Goal: Task Accomplishment & Management: Complete application form

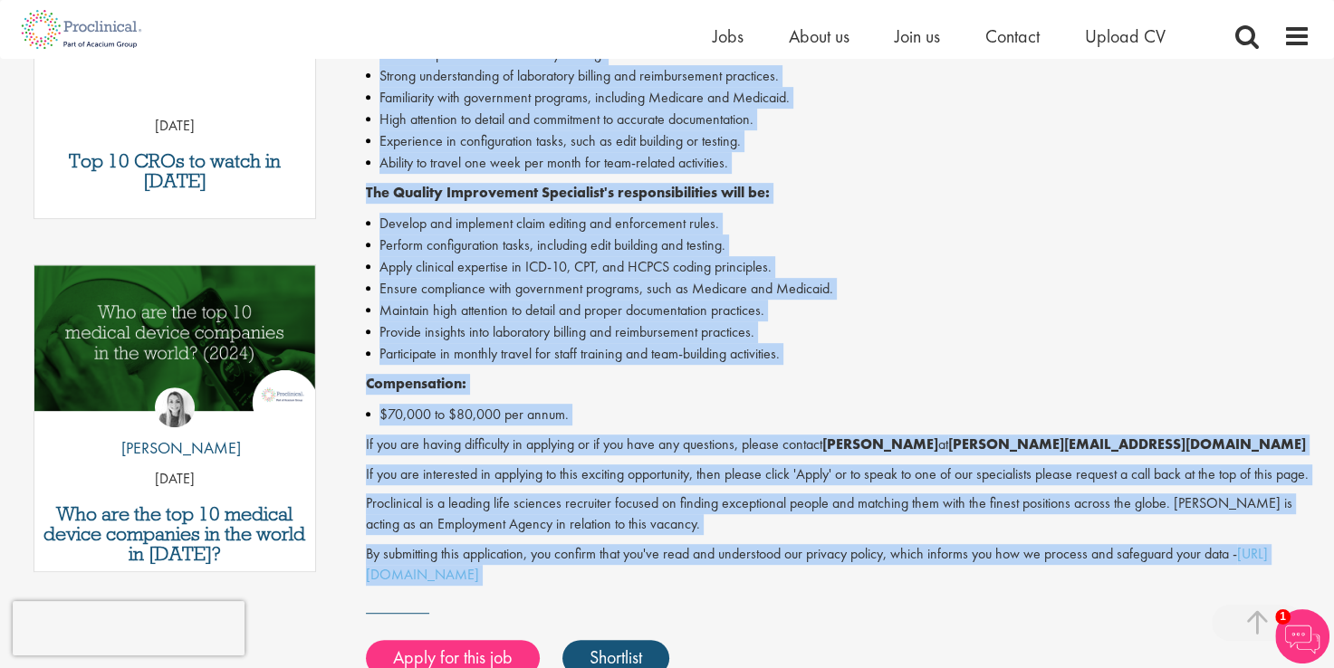
scroll to position [953, 0]
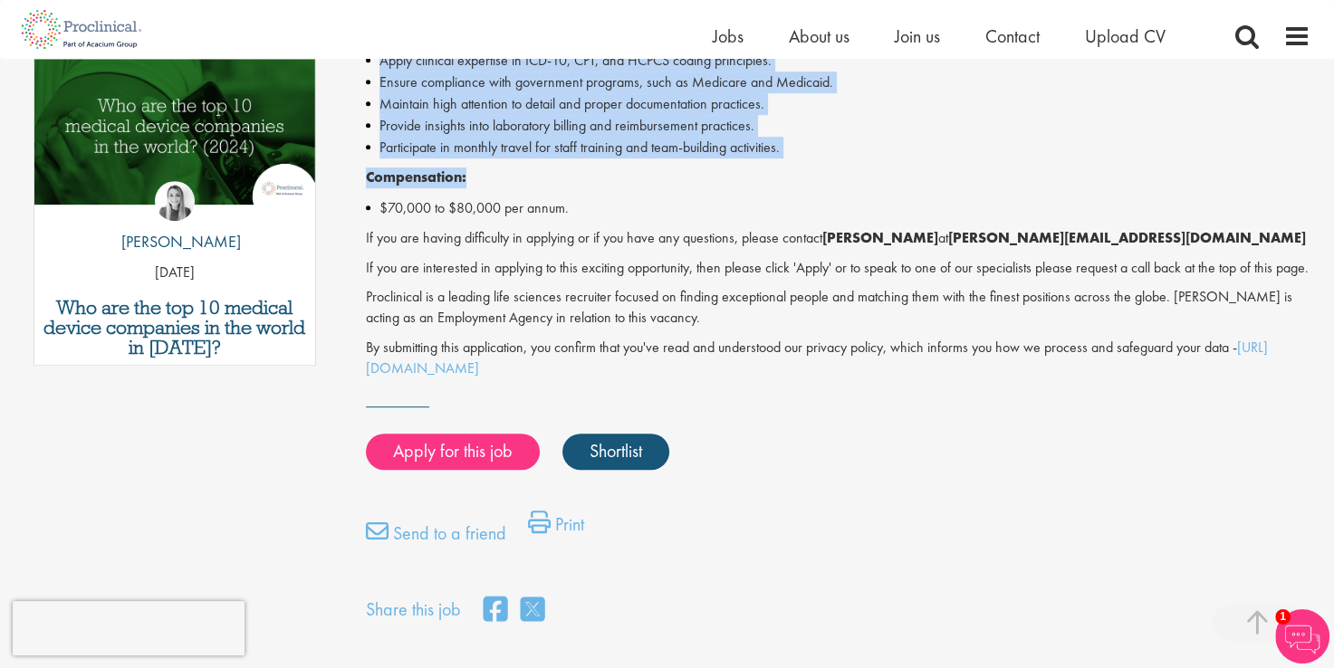
drag, startPoint x: 367, startPoint y: 264, endPoint x: 822, endPoint y: 165, distance: 466.1
drag, startPoint x: 822, startPoint y: 165, endPoint x: 807, endPoint y: 168, distance: 15.6
click at [806, 168] on p "Compensation:" at bounding box center [838, 178] width 945 height 21
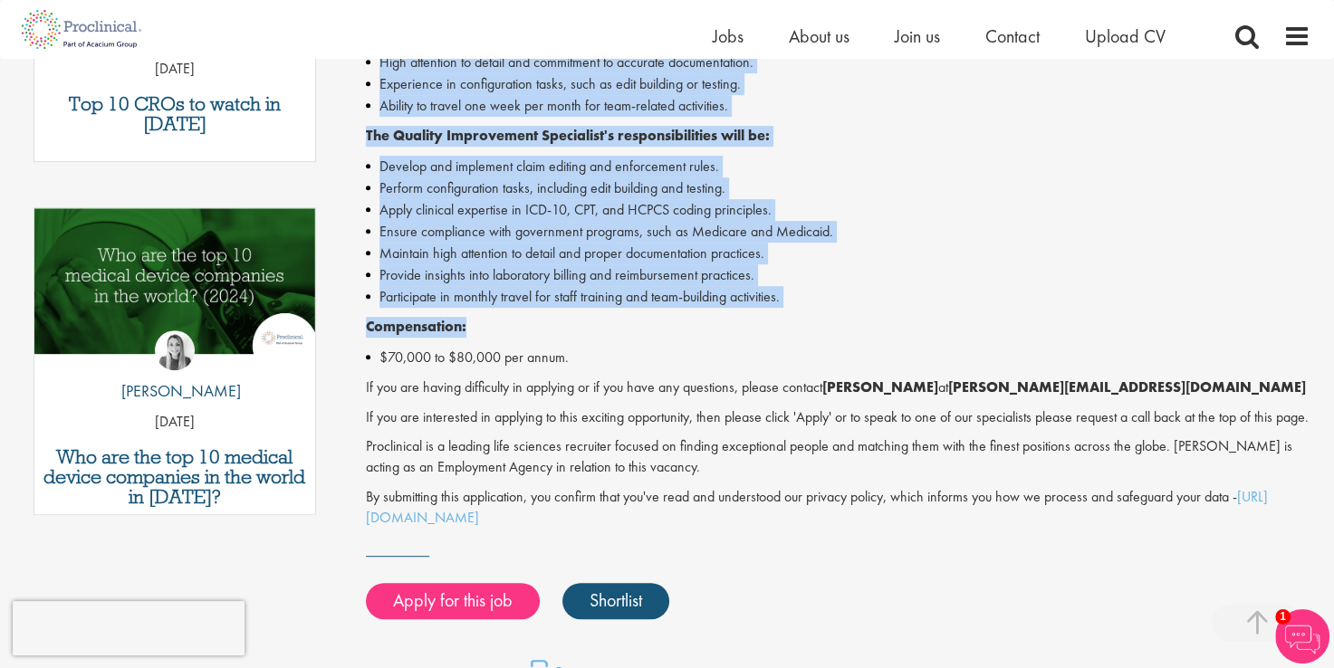
scroll to position [772, 0]
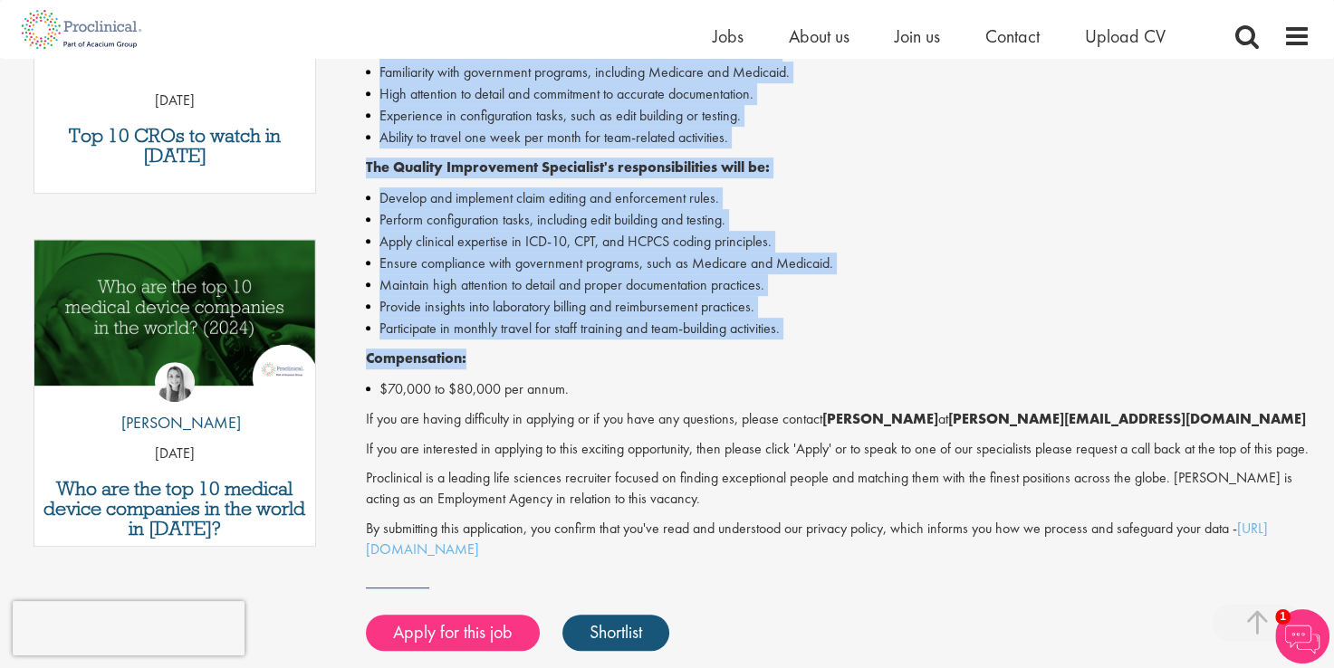
click at [767, 369] on p "Compensation:" at bounding box center [838, 359] width 945 height 21
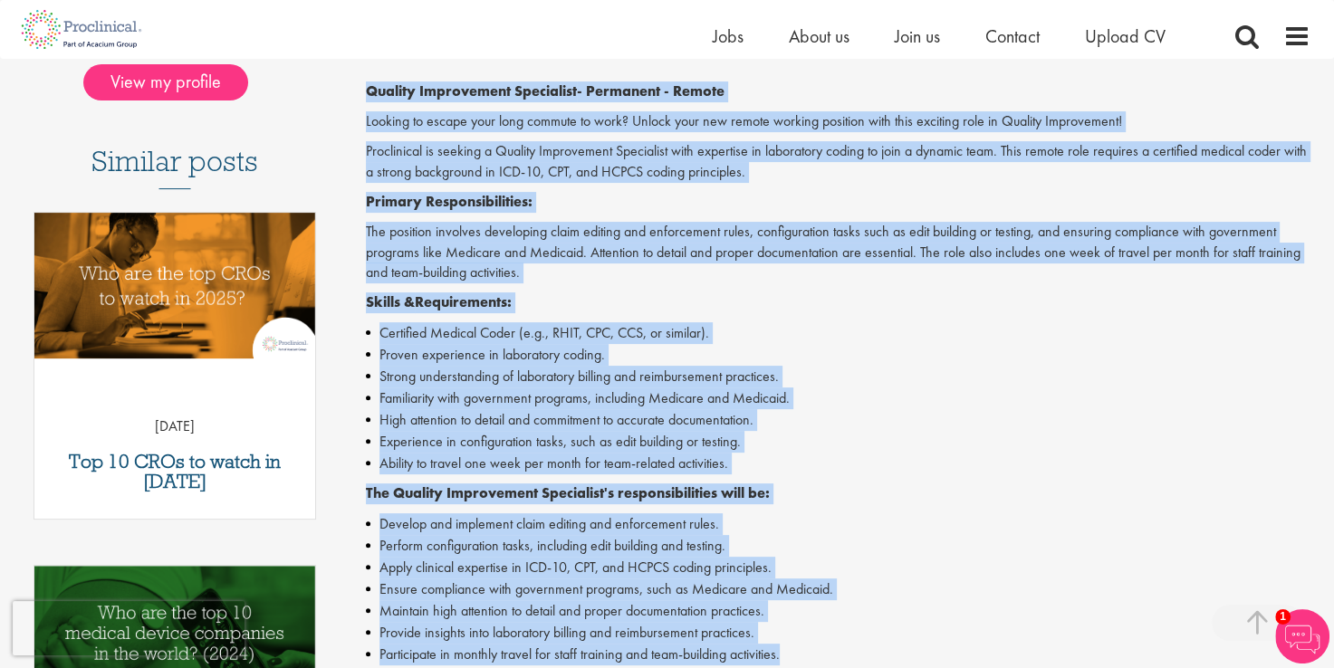
scroll to position [403, 0]
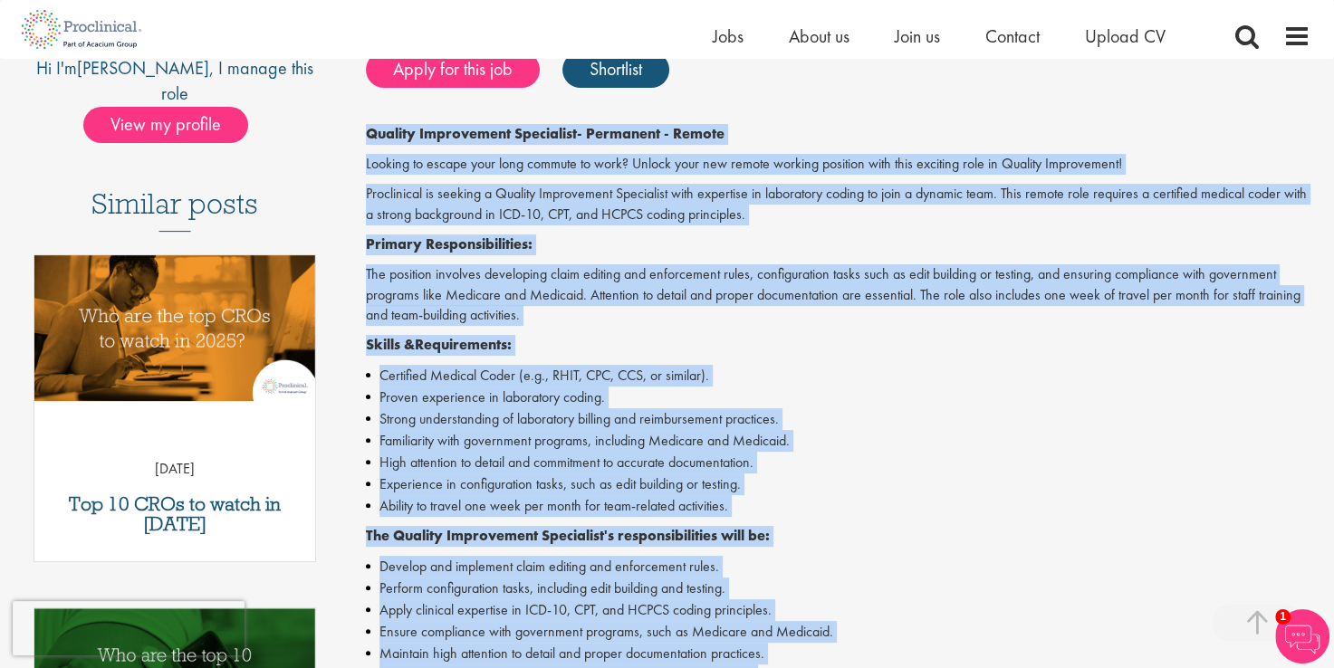
drag, startPoint x: 787, startPoint y: 330, endPoint x: 366, endPoint y: 129, distance: 466.7
click at [366, 129] on div "Quality Improvement Specialist - Permanent - Remote Looking to escape your long…" at bounding box center [838, 526] width 945 height 804
copy div "Quality Improvement Specialist - Permanent - Remote Looking to escape your long…"
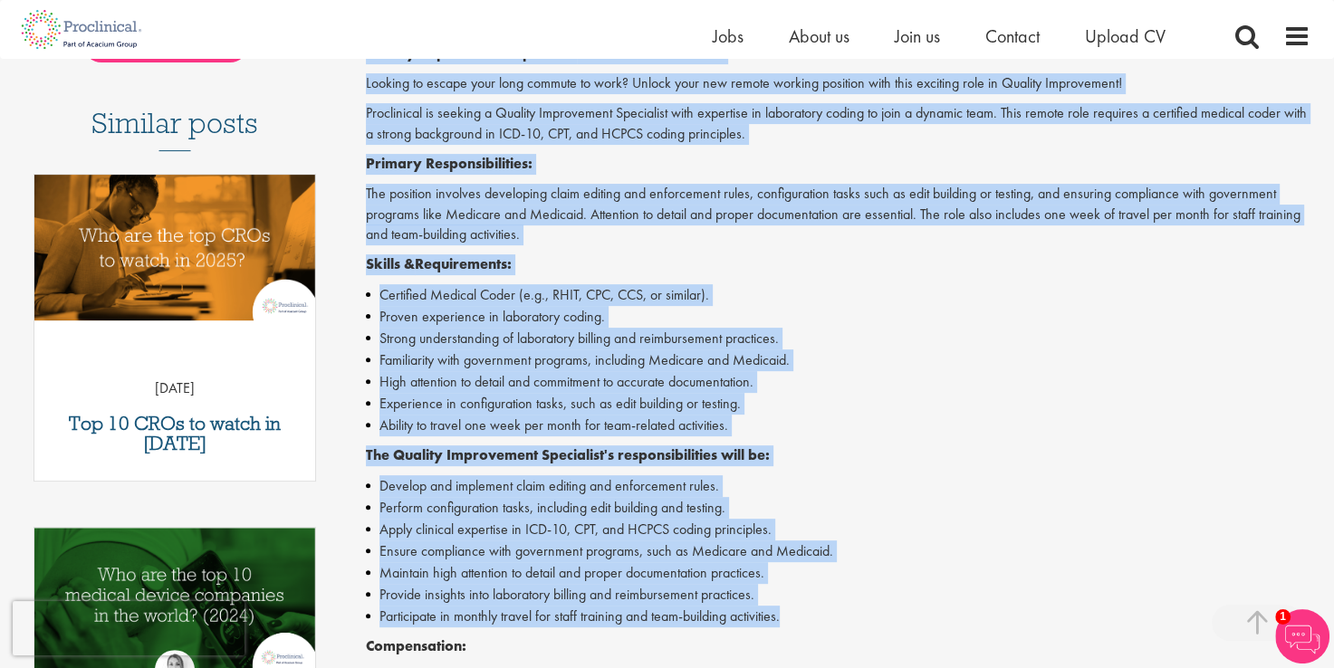
scroll to position [494, 0]
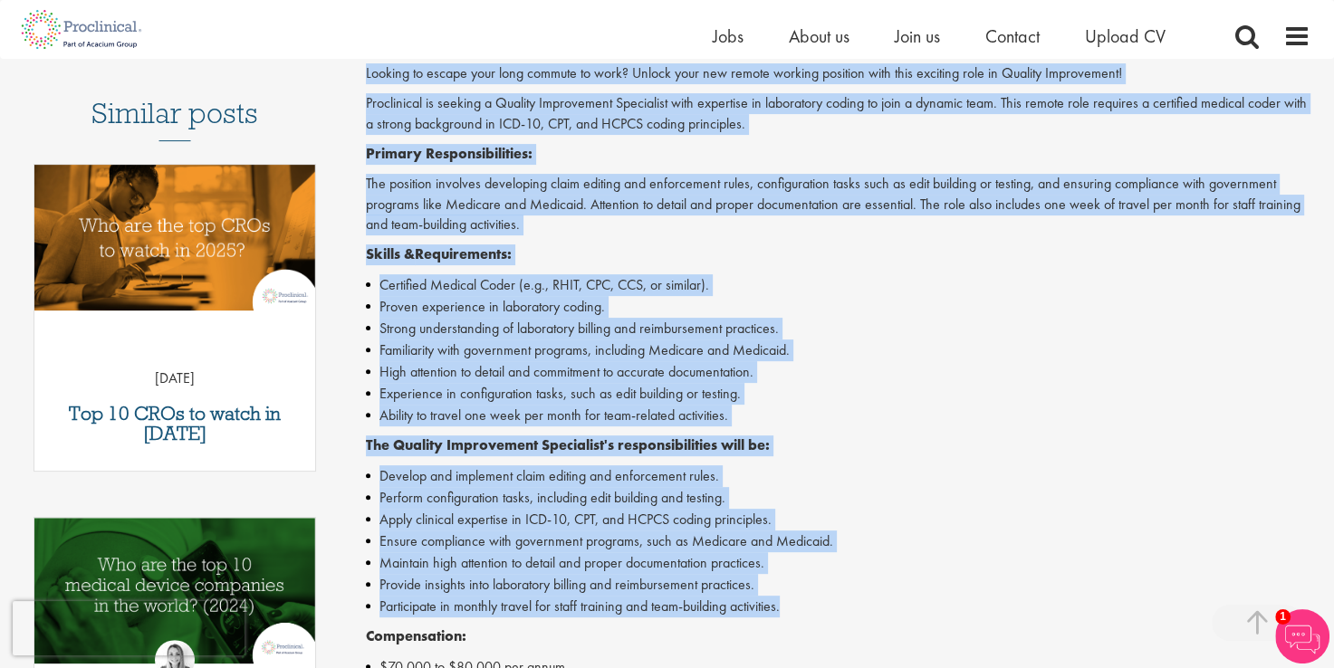
click at [832, 327] on li "Strong understanding of laboratory billing and reimbursement practices." at bounding box center [838, 329] width 945 height 22
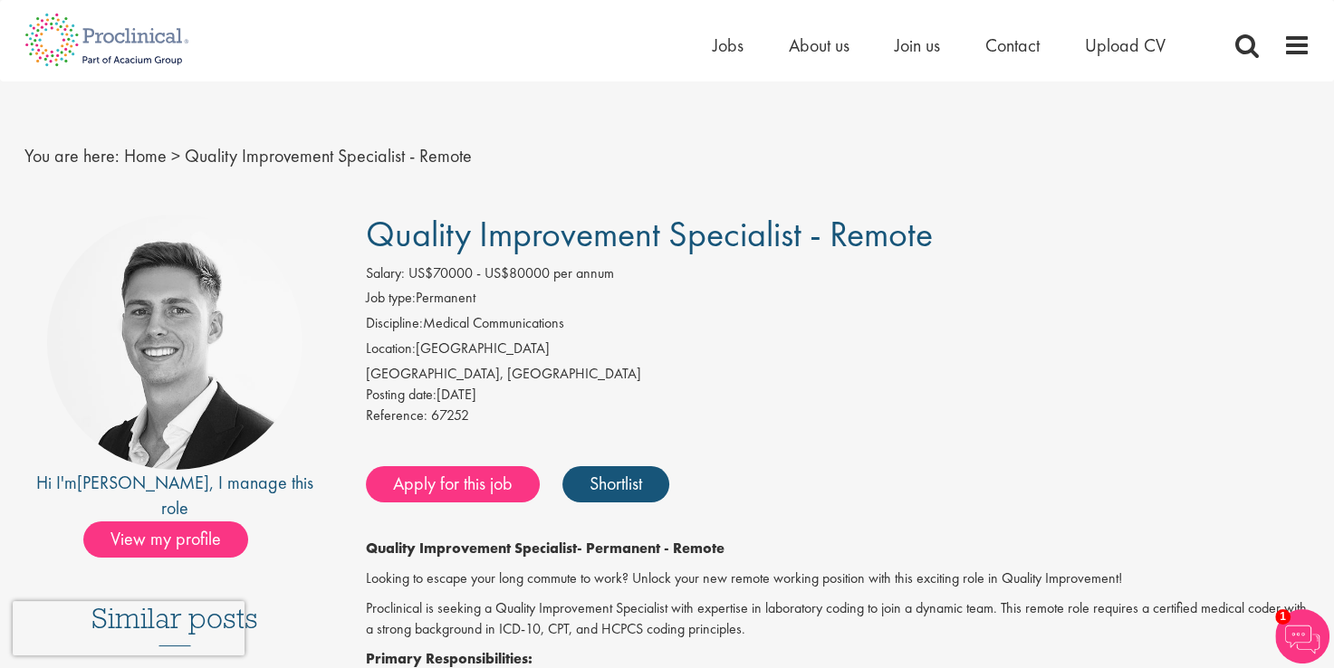
scroll to position [0, 0]
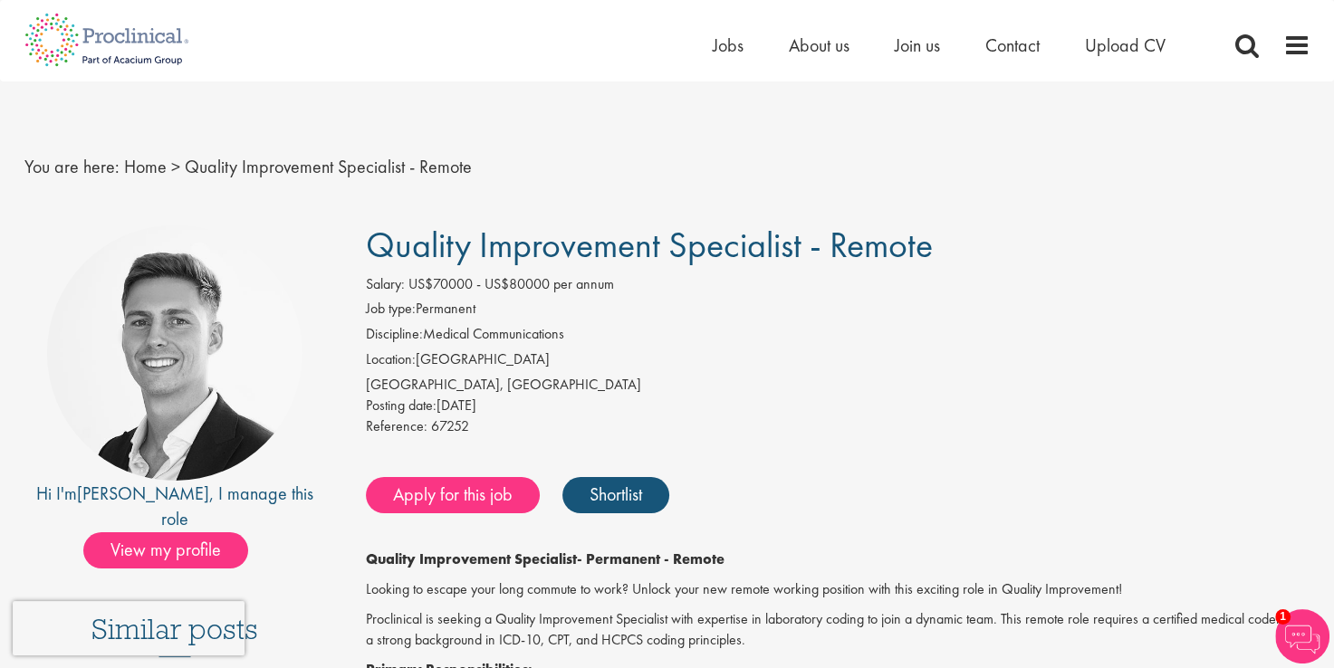
click at [719, 31] on div "Home Jobs About us Join us Contact Upload CV" at bounding box center [661, 34] width 1300 height 68
click at [722, 43] on span "Jobs" at bounding box center [728, 46] width 31 height 24
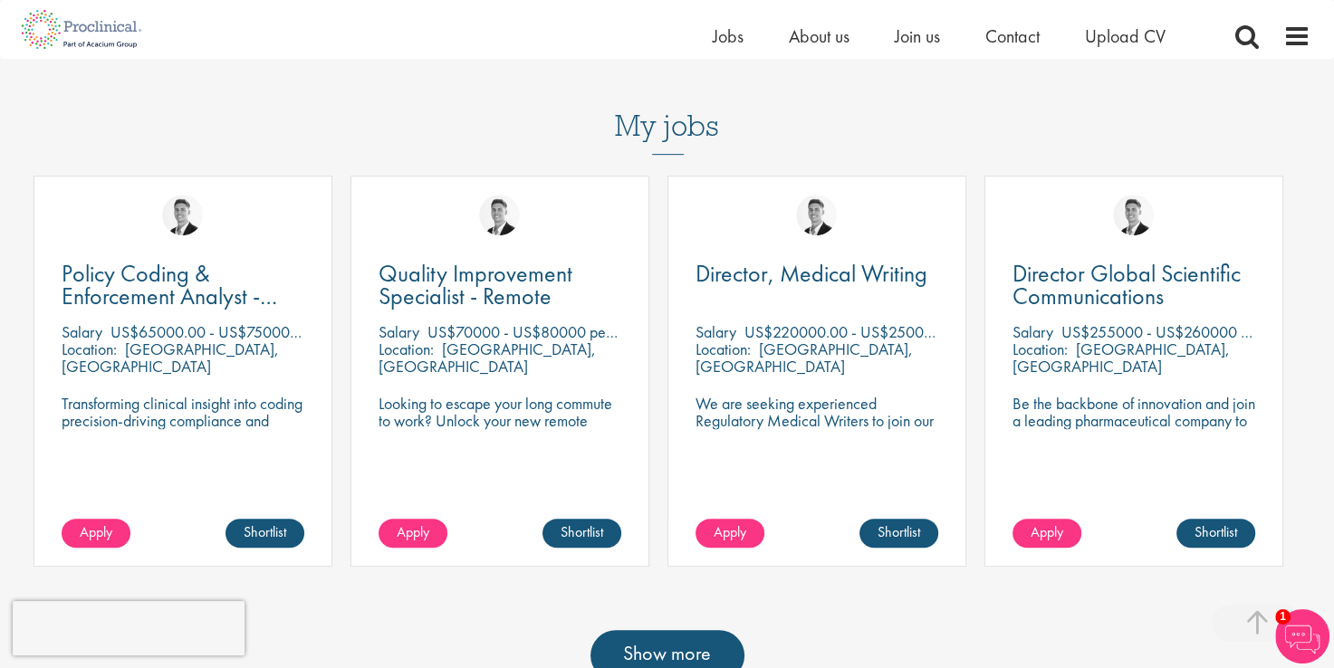
scroll to position [725, 0]
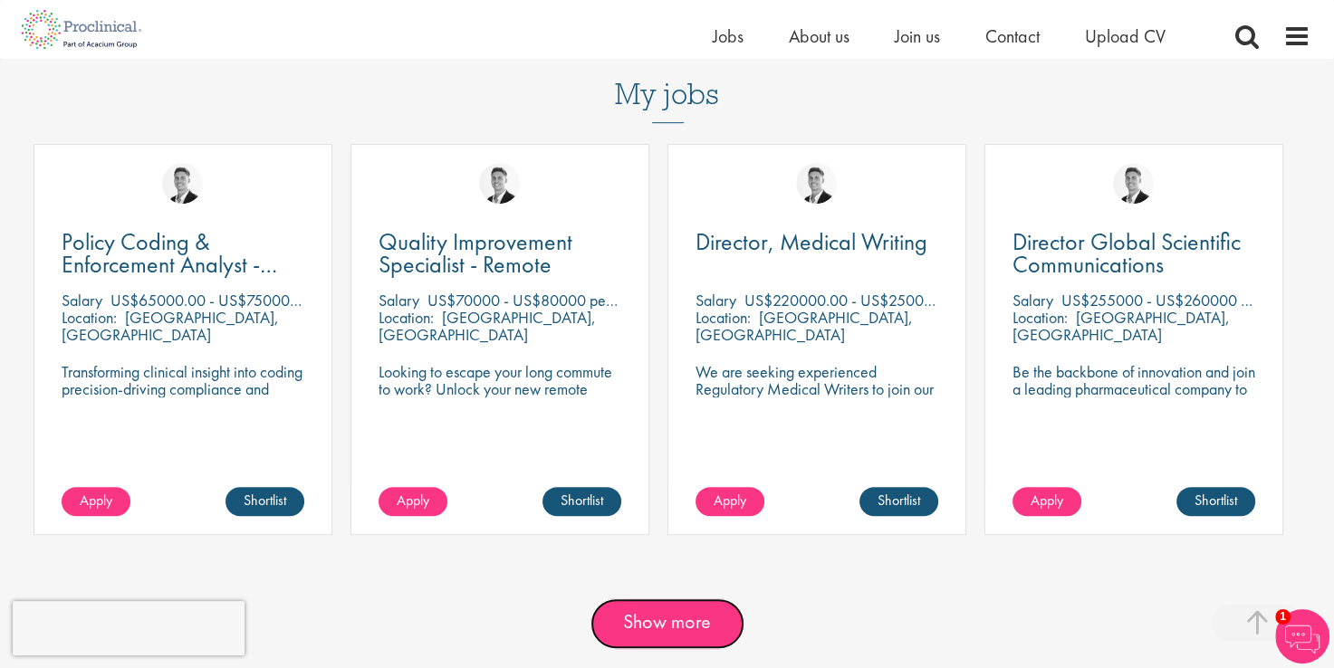
click at [664, 612] on link "Show more" at bounding box center [668, 624] width 154 height 51
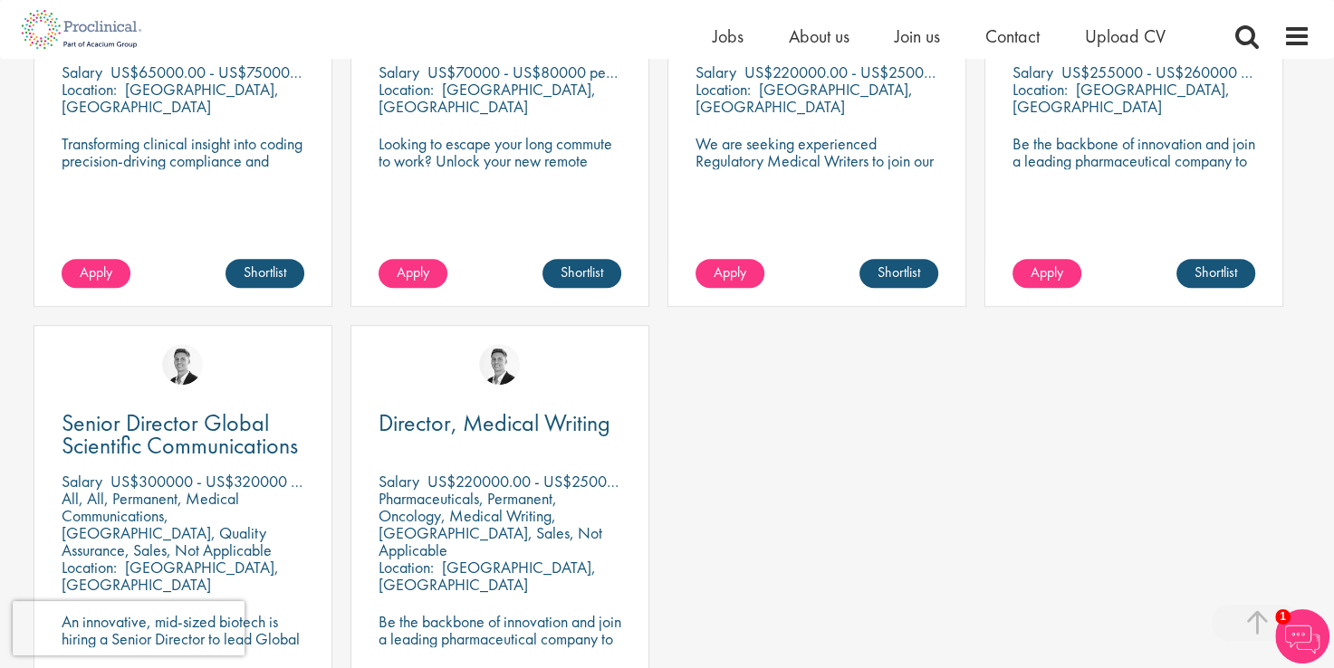
scroll to position [996, 0]
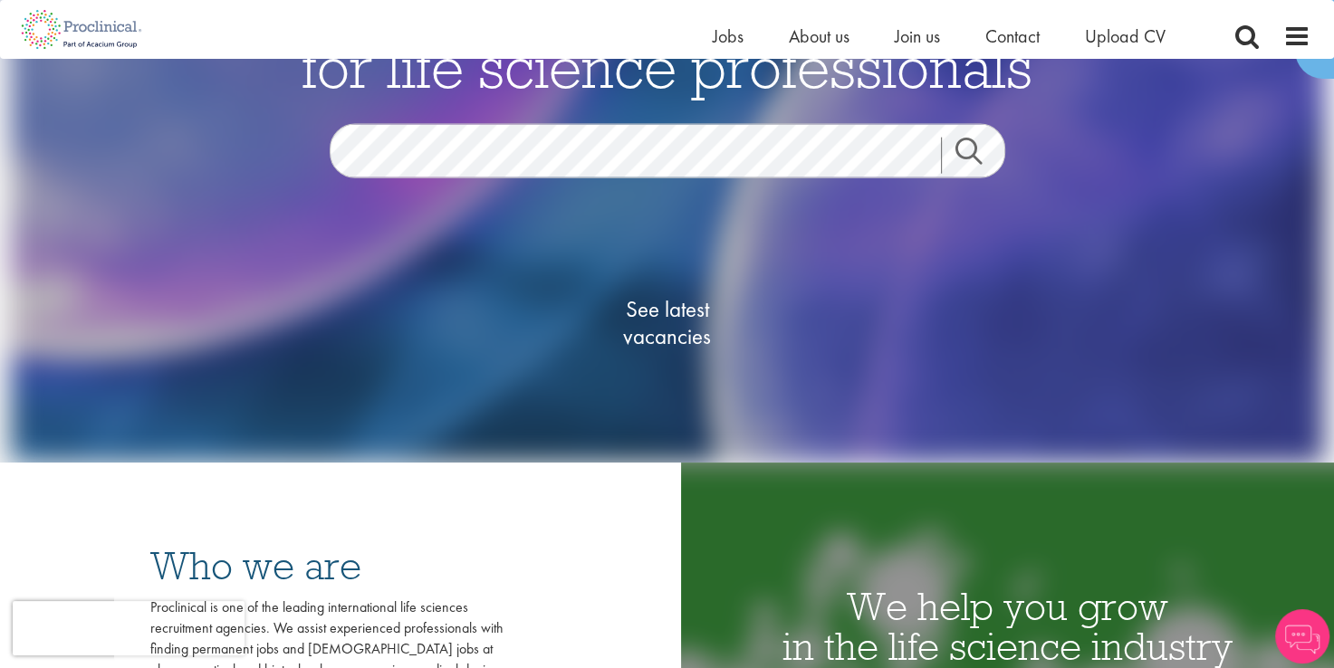
scroll to position [181, 0]
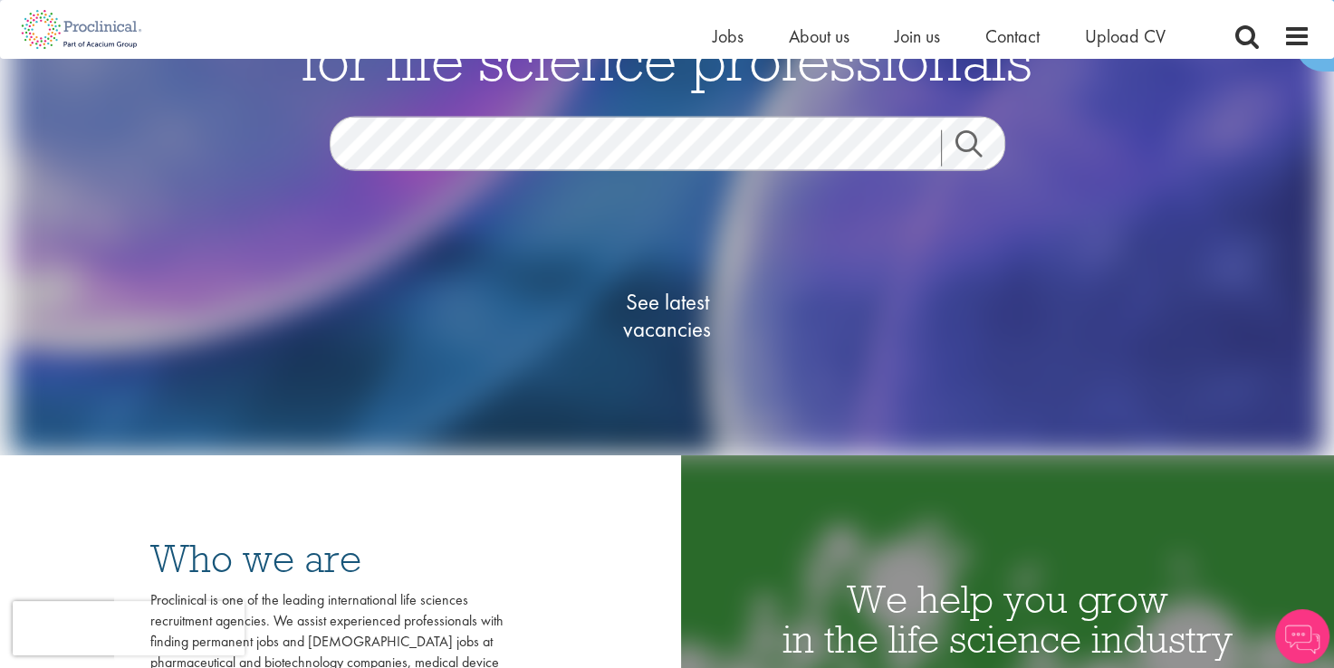
click at [960, 154] on link "Search" at bounding box center [980, 148] width 78 height 36
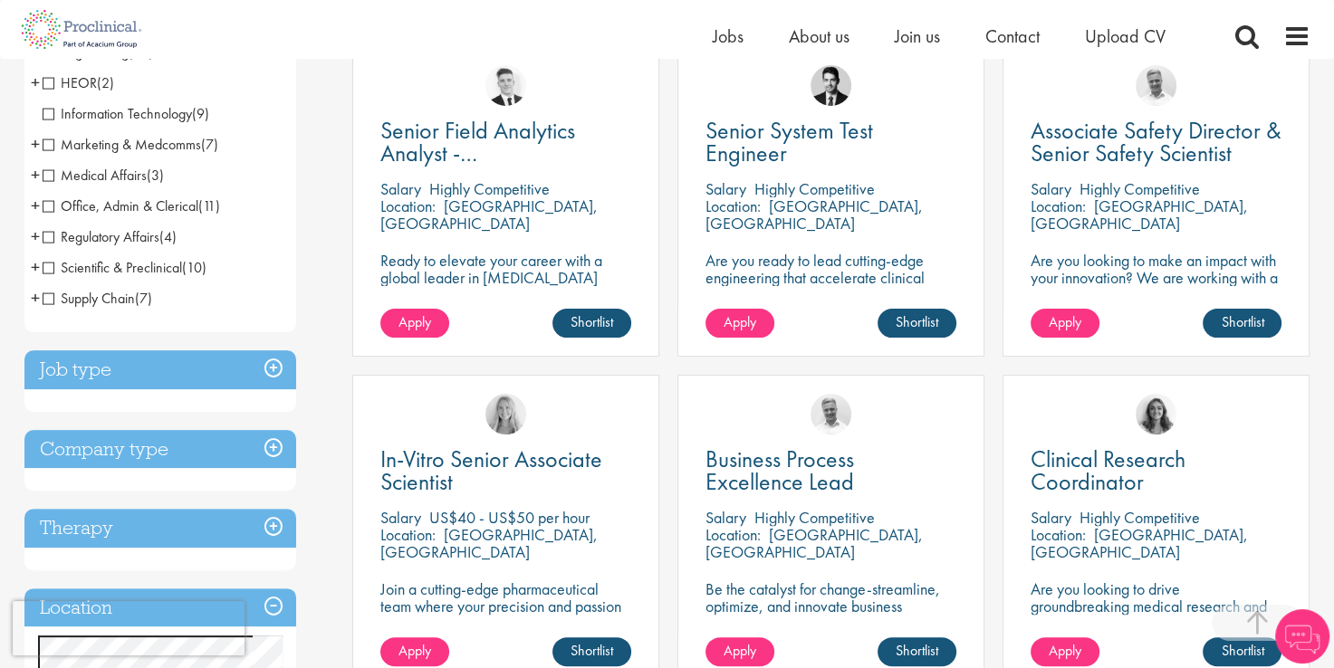
scroll to position [453, 0]
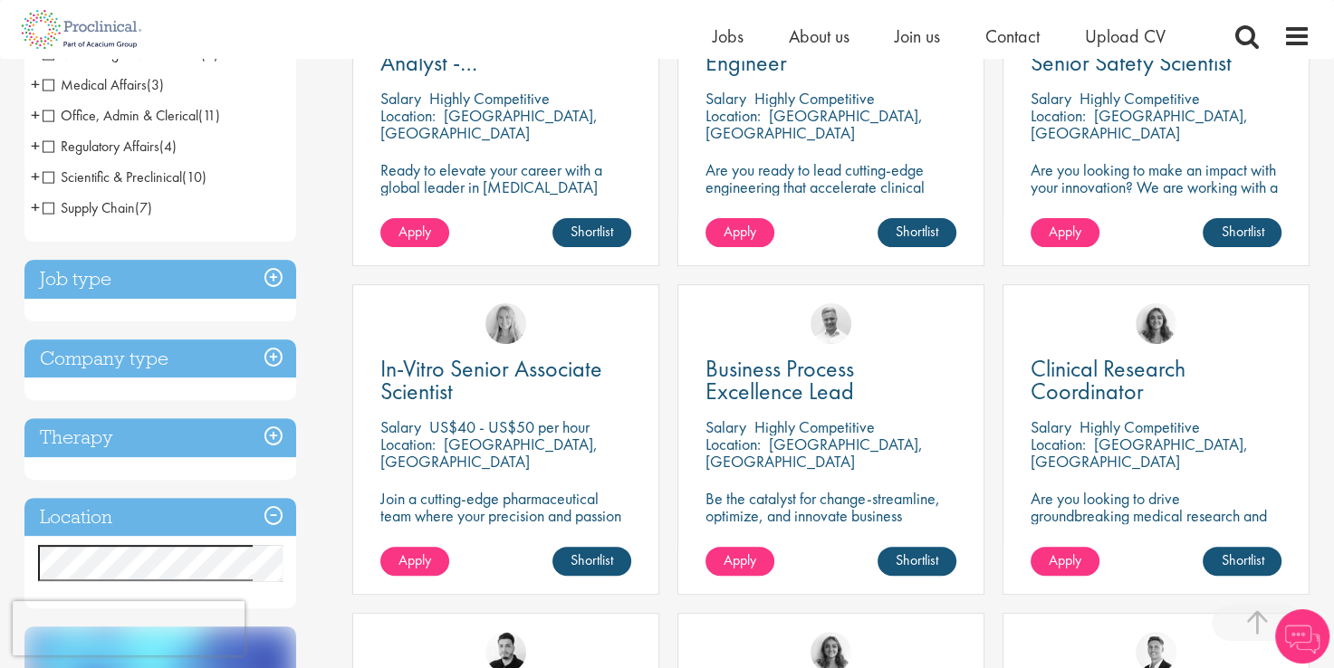
click at [270, 277] on h3 "Job type" at bounding box center [160, 279] width 272 height 39
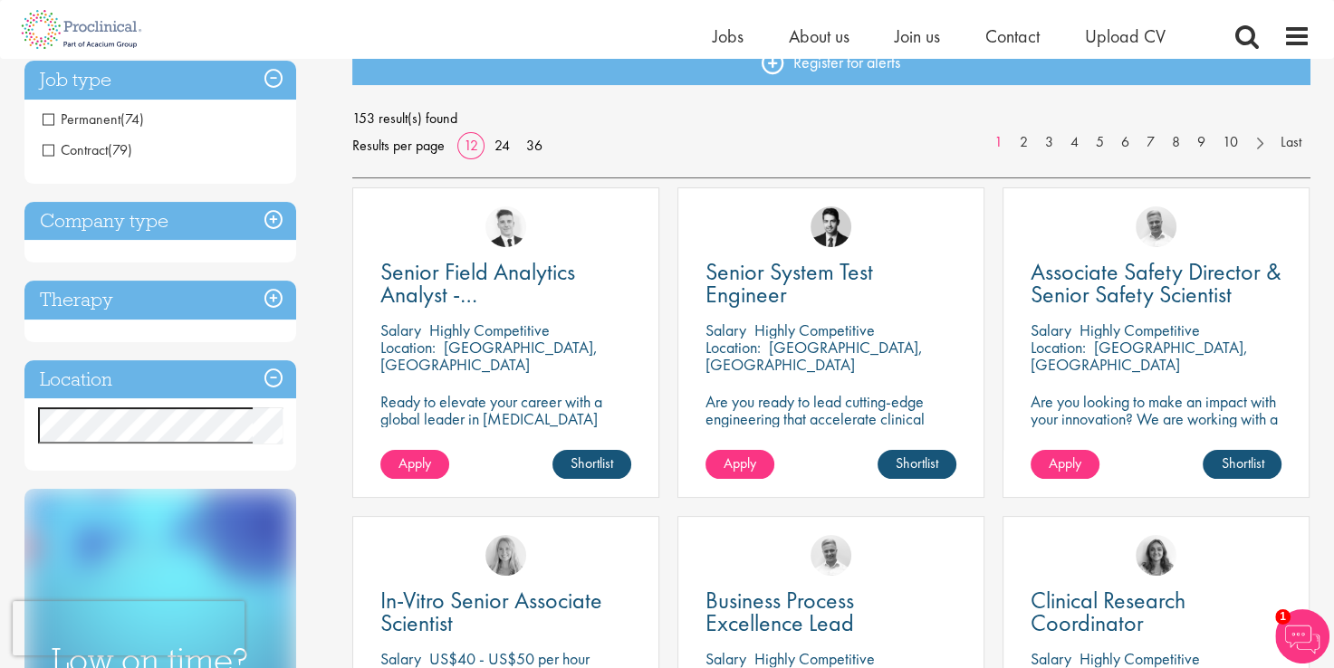
scroll to position [180, 0]
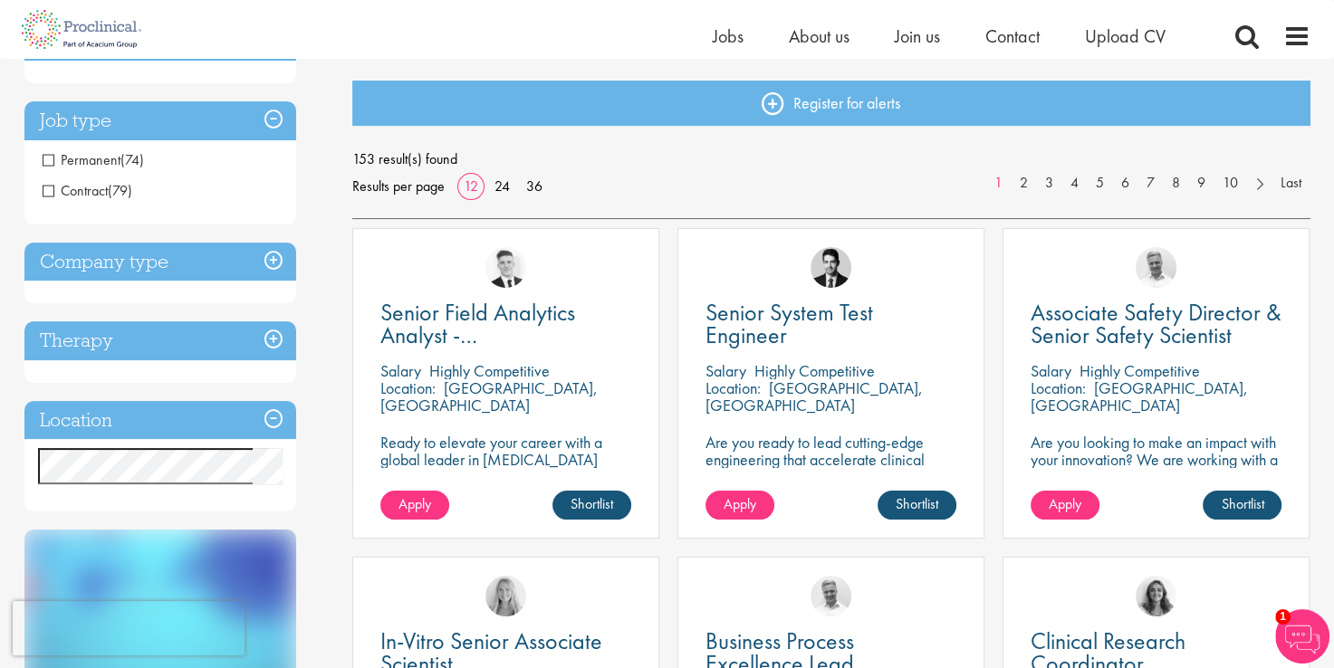
click at [47, 160] on span "Permanent" at bounding box center [82, 159] width 78 height 19
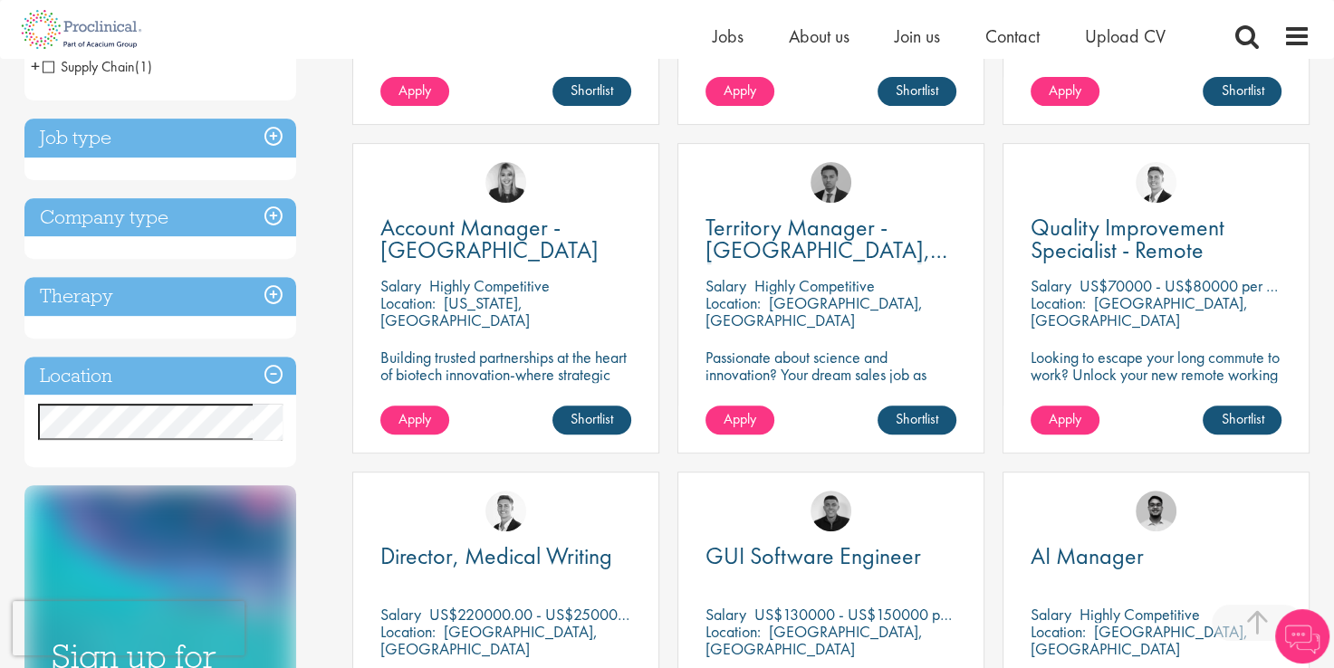
scroll to position [634, 0]
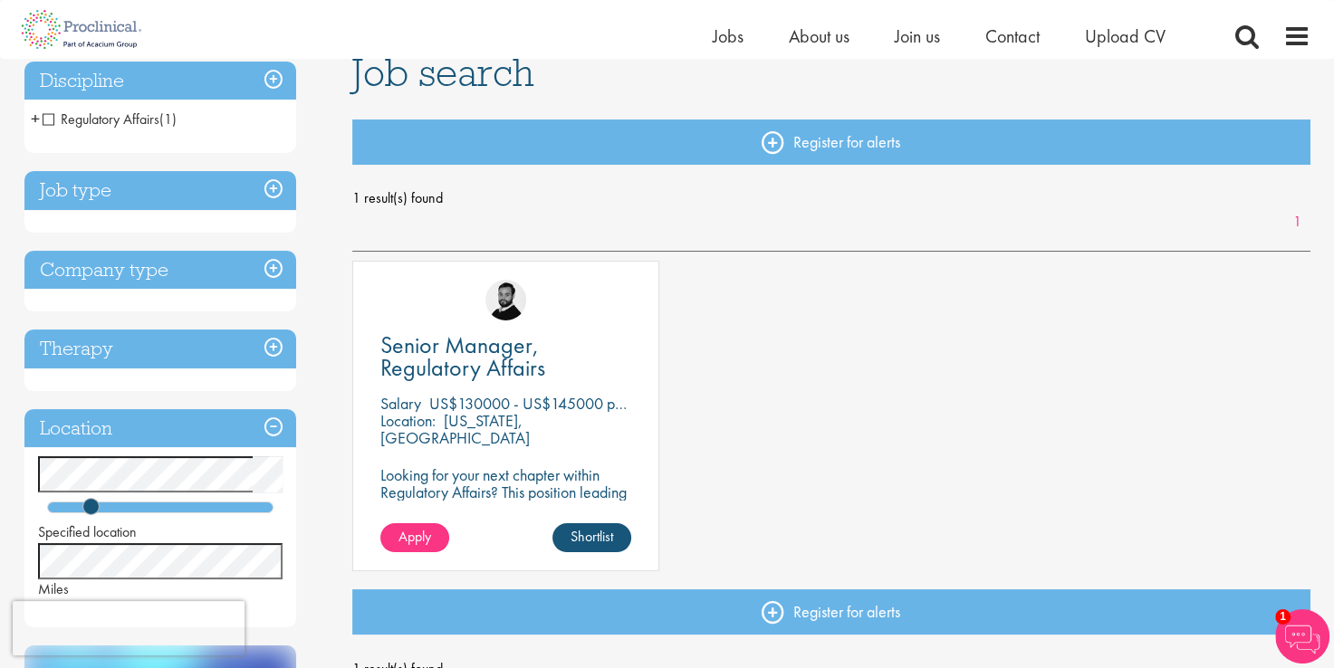
scroll to position [181, 0]
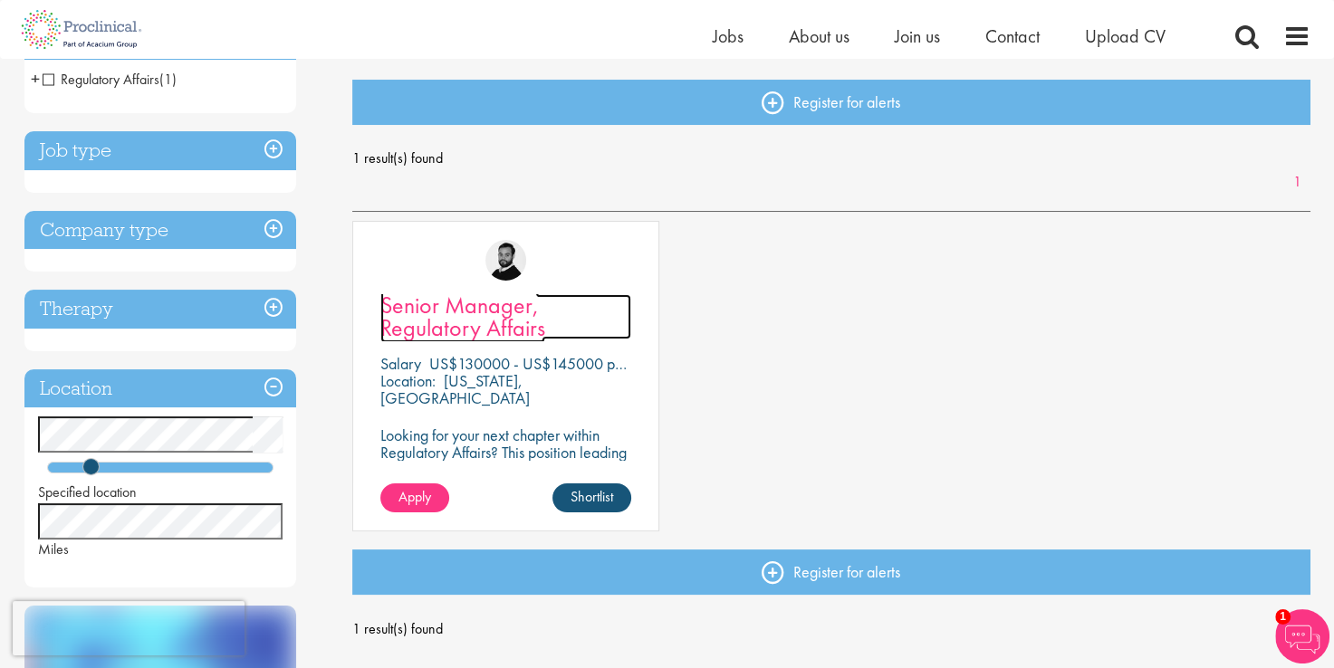
click at [489, 324] on span "Senior Manager, Regulatory Affairs" at bounding box center [462, 316] width 165 height 53
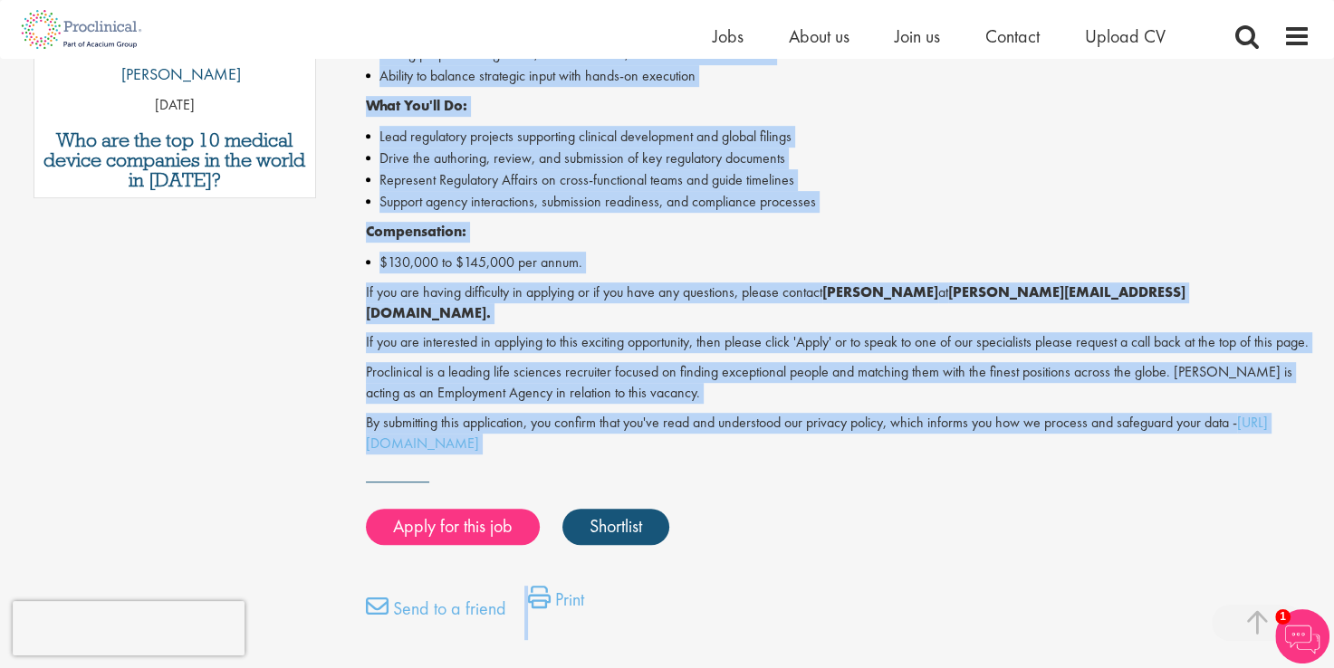
scroll to position [871, 0]
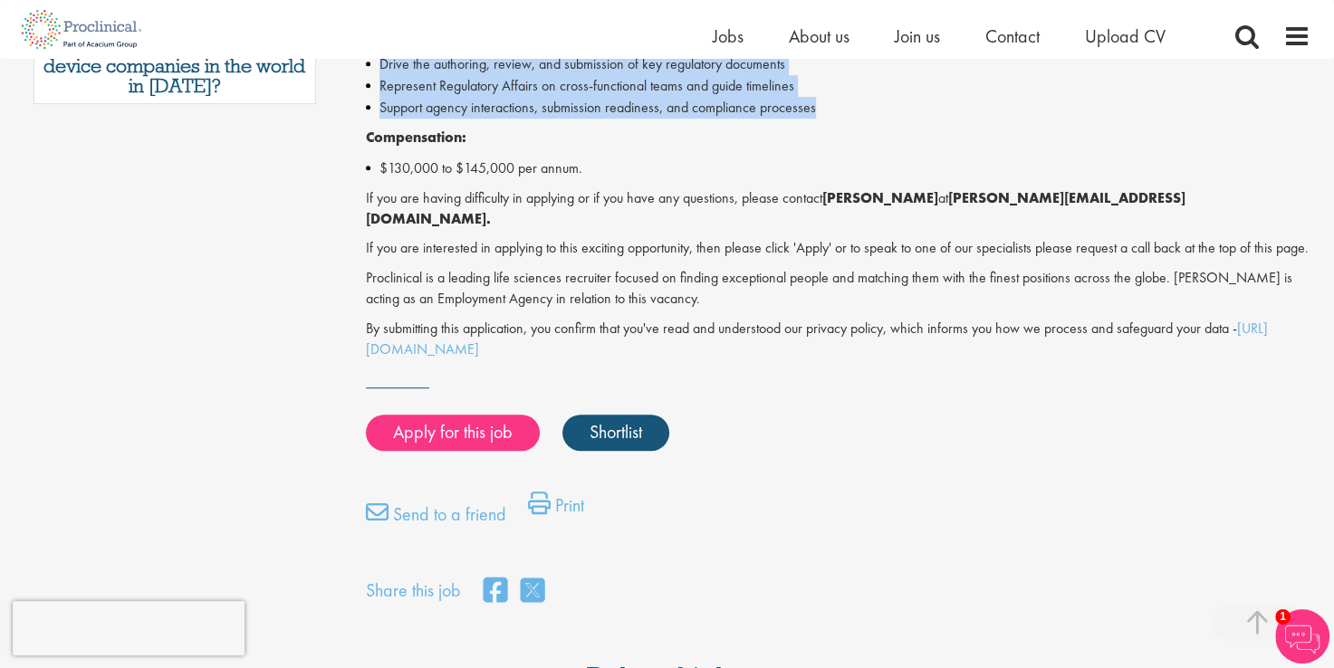
drag, startPoint x: 369, startPoint y: 358, endPoint x: 850, endPoint y: 100, distance: 546.6
click at [850, 100] on div "Senior Manager, Regulatory Affairs - Permanent - New Jersey Looking for your ne…" at bounding box center [838, 8] width 945 height 704
copy div "Senior Manager, Regulatory Affairs - Permanent - New Jersey Looking for your ne…"
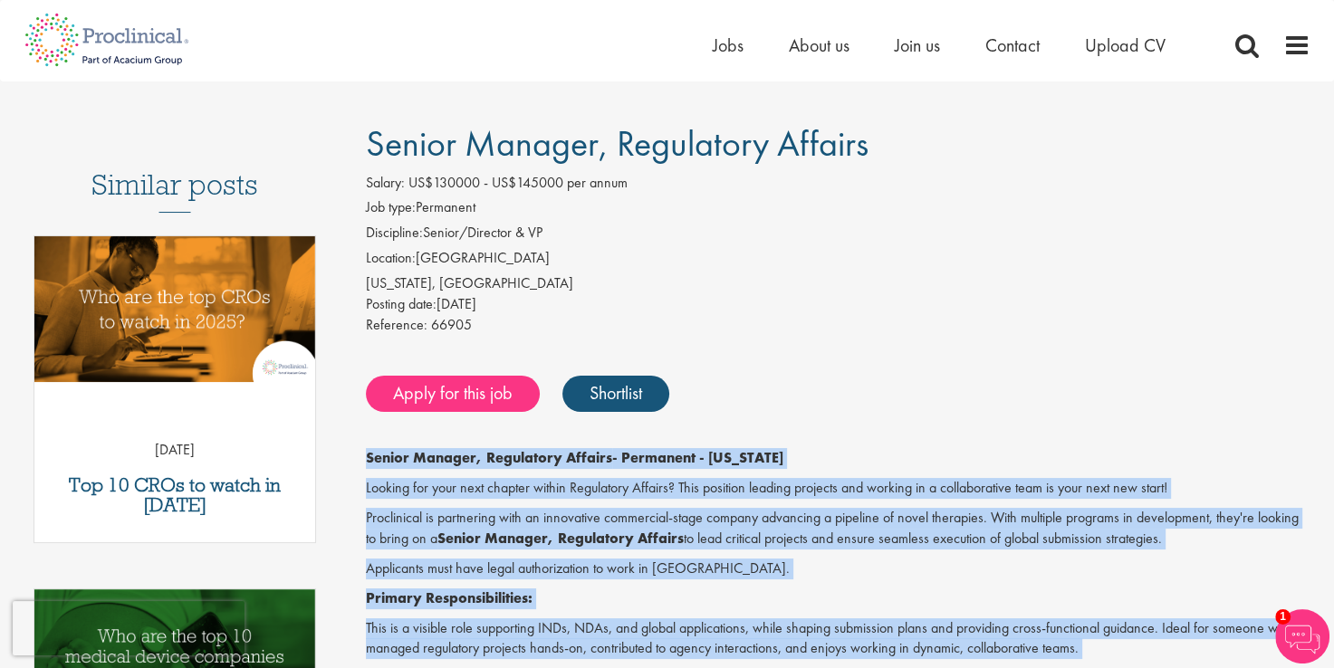
scroll to position [0, 0]
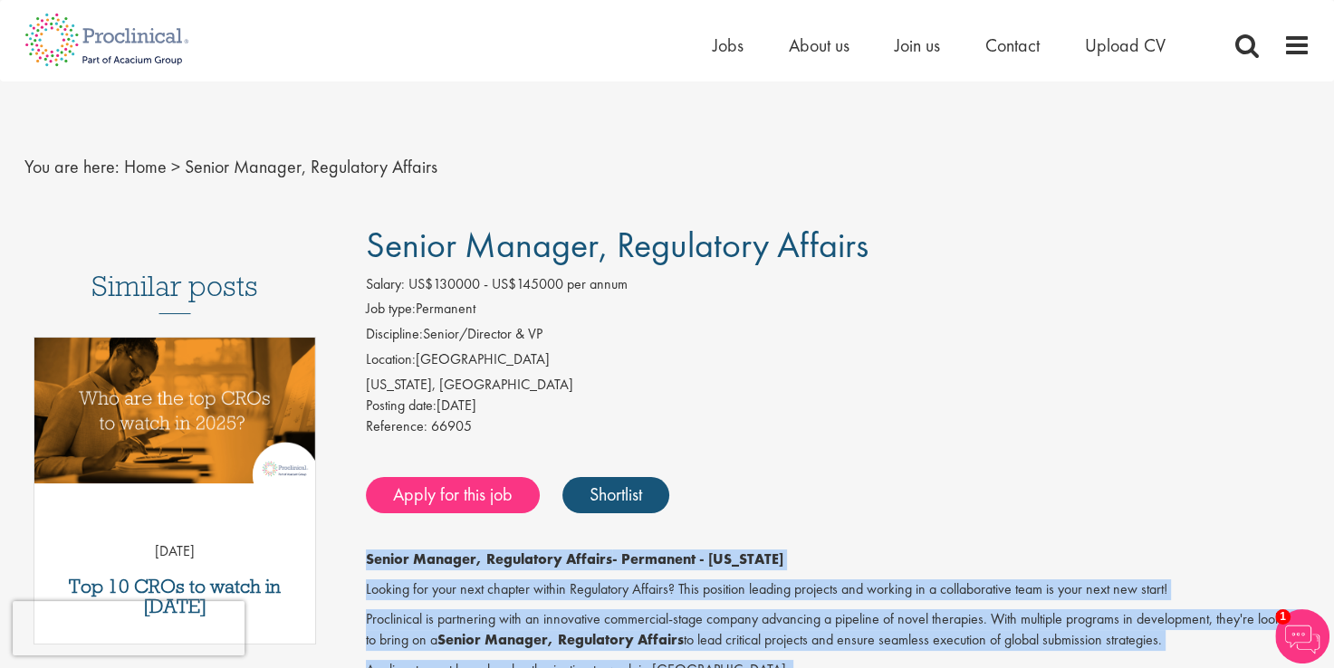
drag, startPoint x: 868, startPoint y: 247, endPoint x: 367, endPoint y: 232, distance: 501.1
click at [367, 232] on span "Senior Manager, Regulatory Affairs" at bounding box center [617, 245] width 503 height 46
copy span "Senior Manager, Regulatory Affairs"
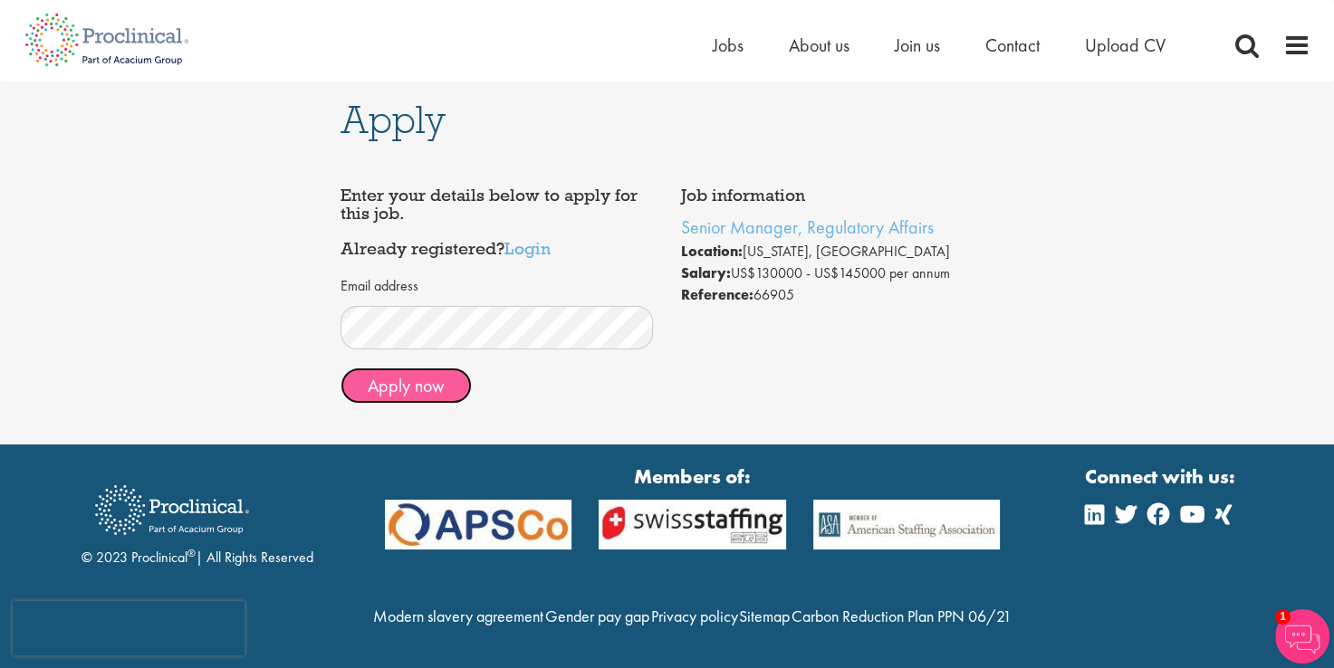
click at [453, 389] on button "Apply now" at bounding box center [406, 386] width 131 height 36
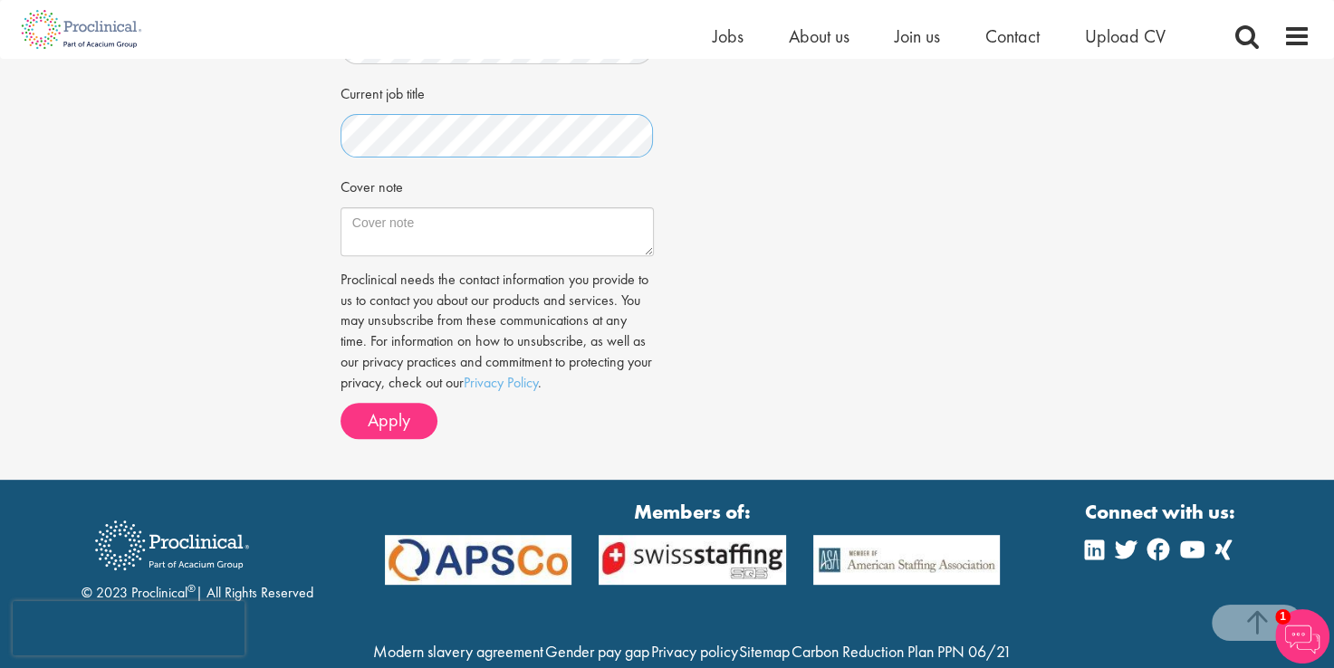
scroll to position [543, 0]
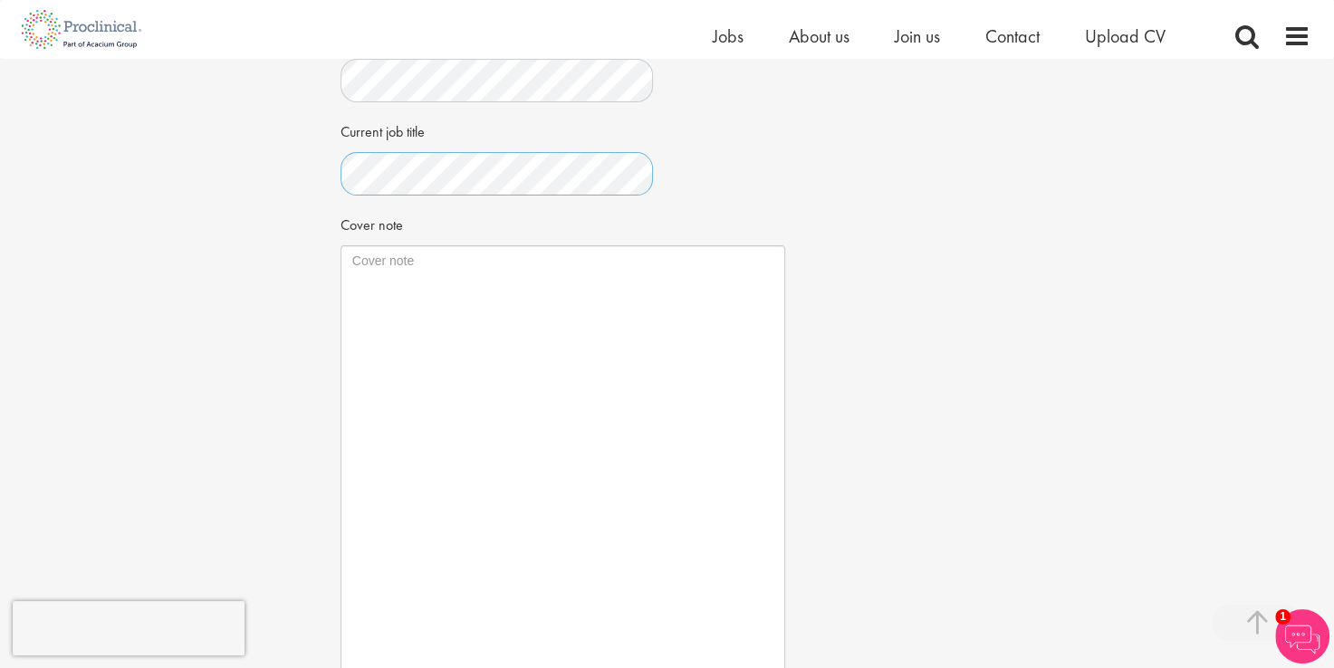
drag, startPoint x: 647, startPoint y: 291, endPoint x: 777, endPoint y: 708, distance: 437.4
click at [777, 668] on html "This website uses cookies. By continuing to use this site, you are giving your …" at bounding box center [667, 310] width 1334 height 1706
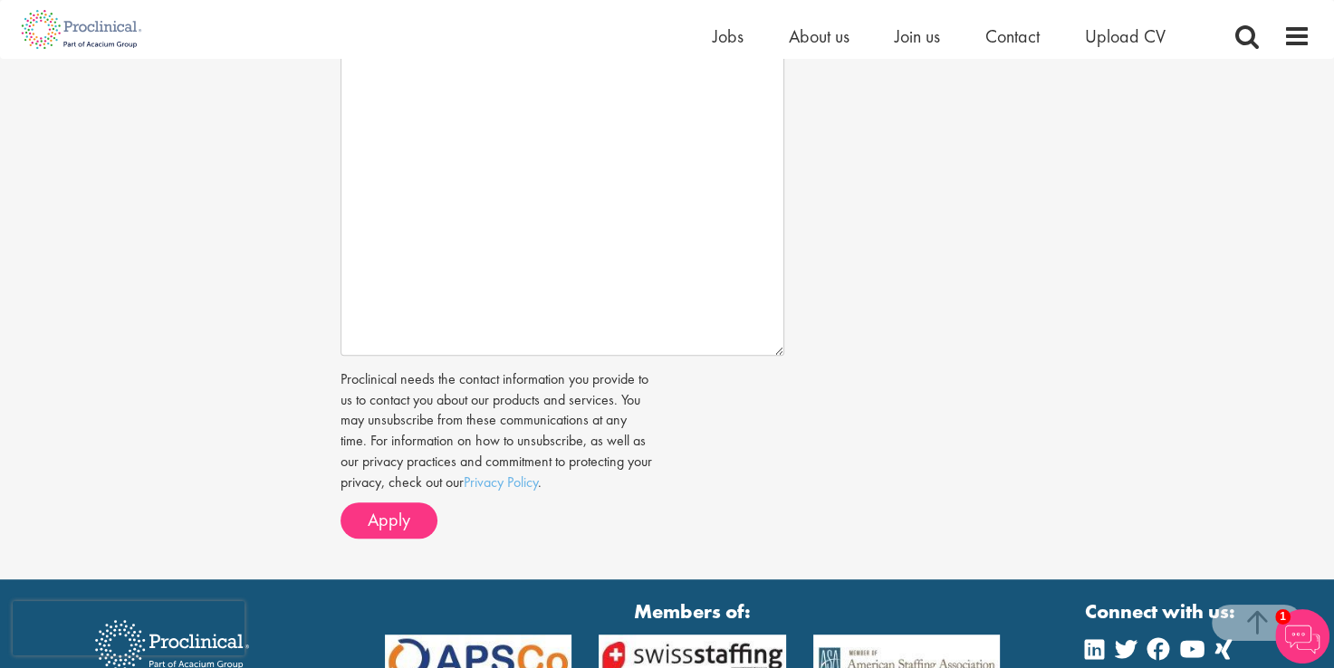
scroll to position [906, 0]
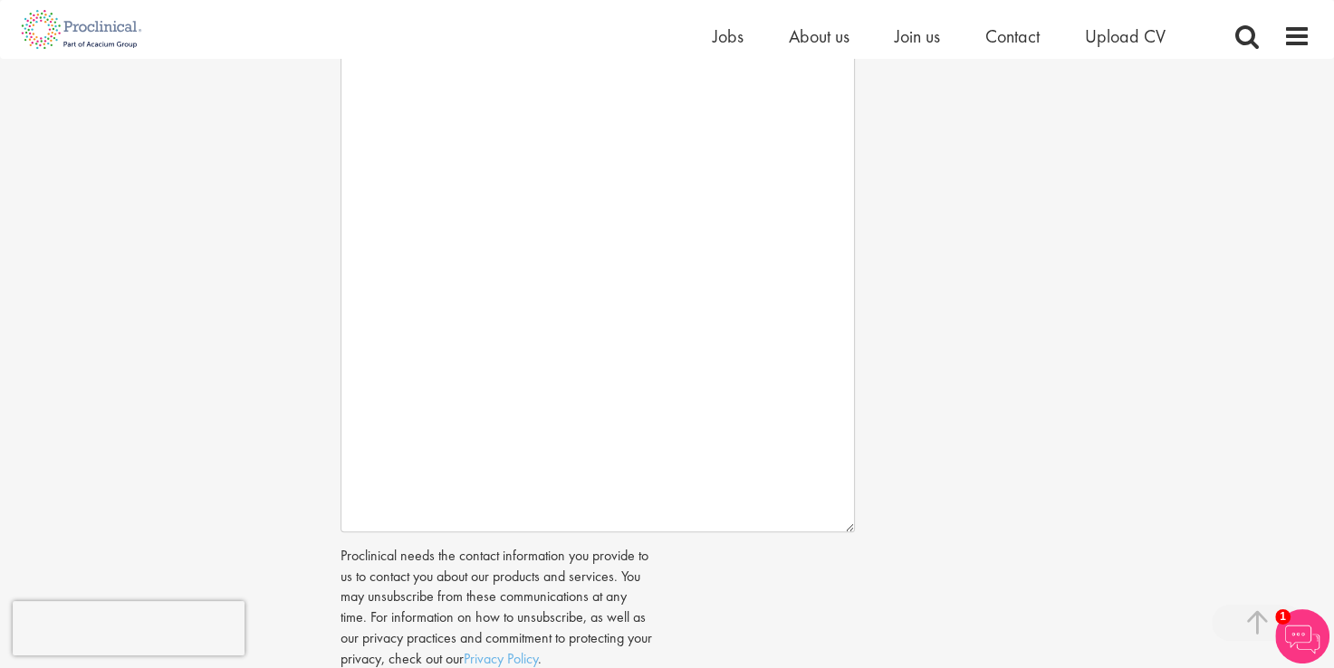
drag, startPoint x: 775, startPoint y: 341, endPoint x: 848, endPoint y: 531, distance: 202.7
click at [848, 531] on textarea "Cover note" at bounding box center [598, 207] width 514 height 649
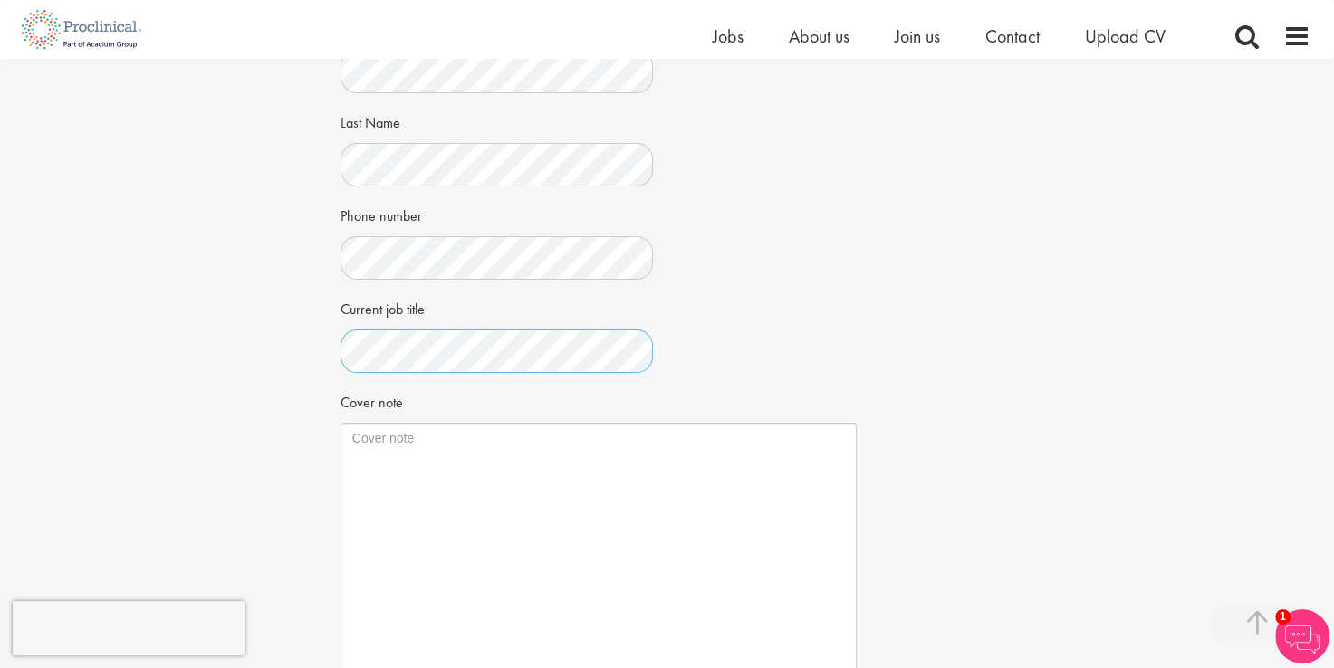
scroll to position [634, 0]
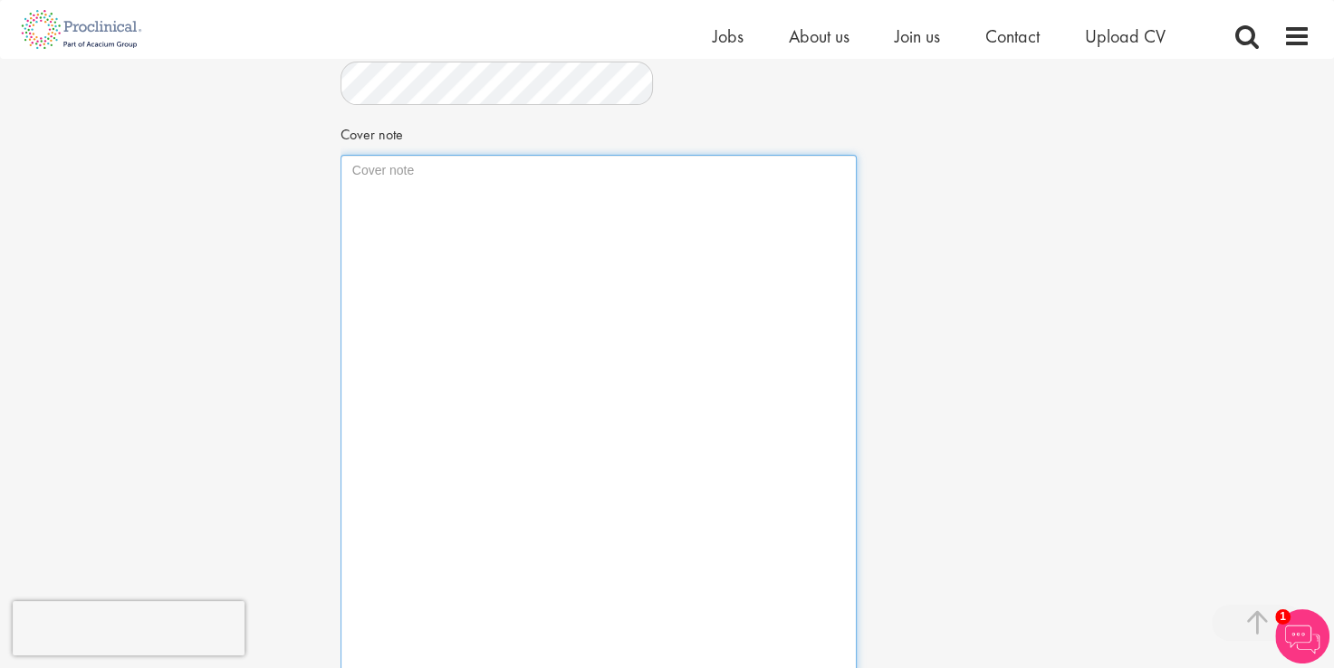
click at [449, 172] on textarea "Cover note" at bounding box center [599, 483] width 516 height 656
paste textarea "Loremipsu Dolors Ametc Adipiscin, EL | seddoei017@tempo.inc | 988-316-9988 [Utl…"
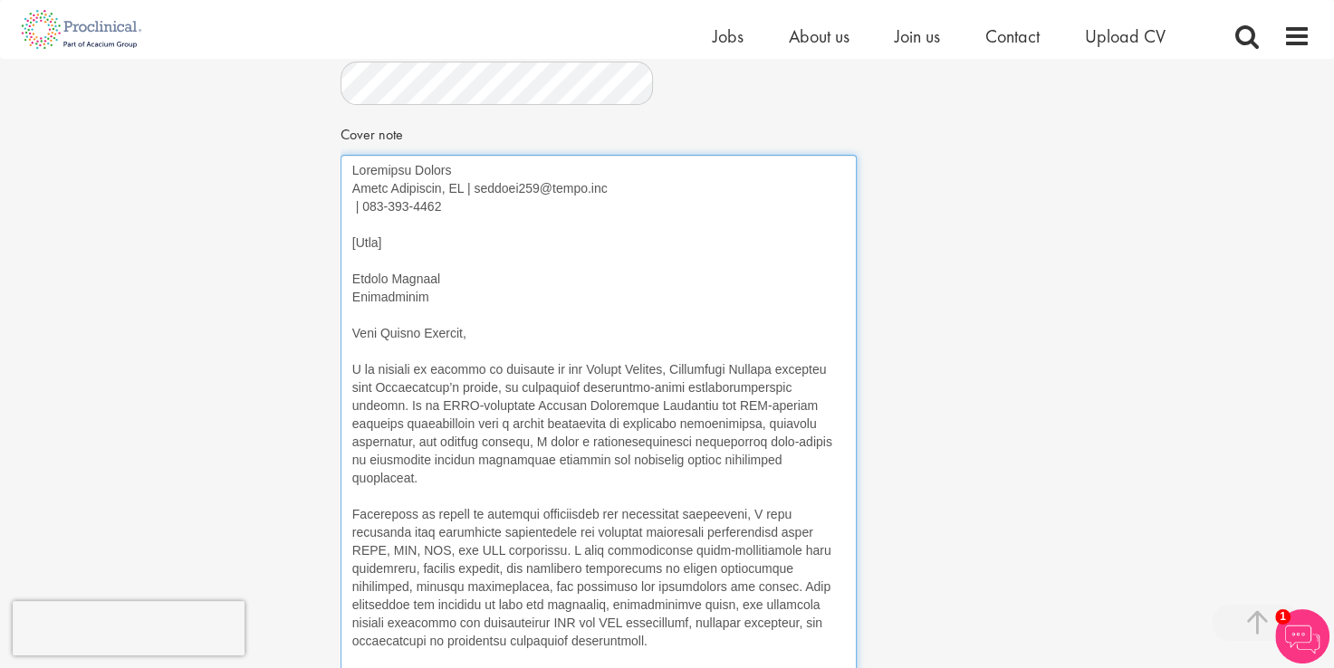
scroll to position [774, 0]
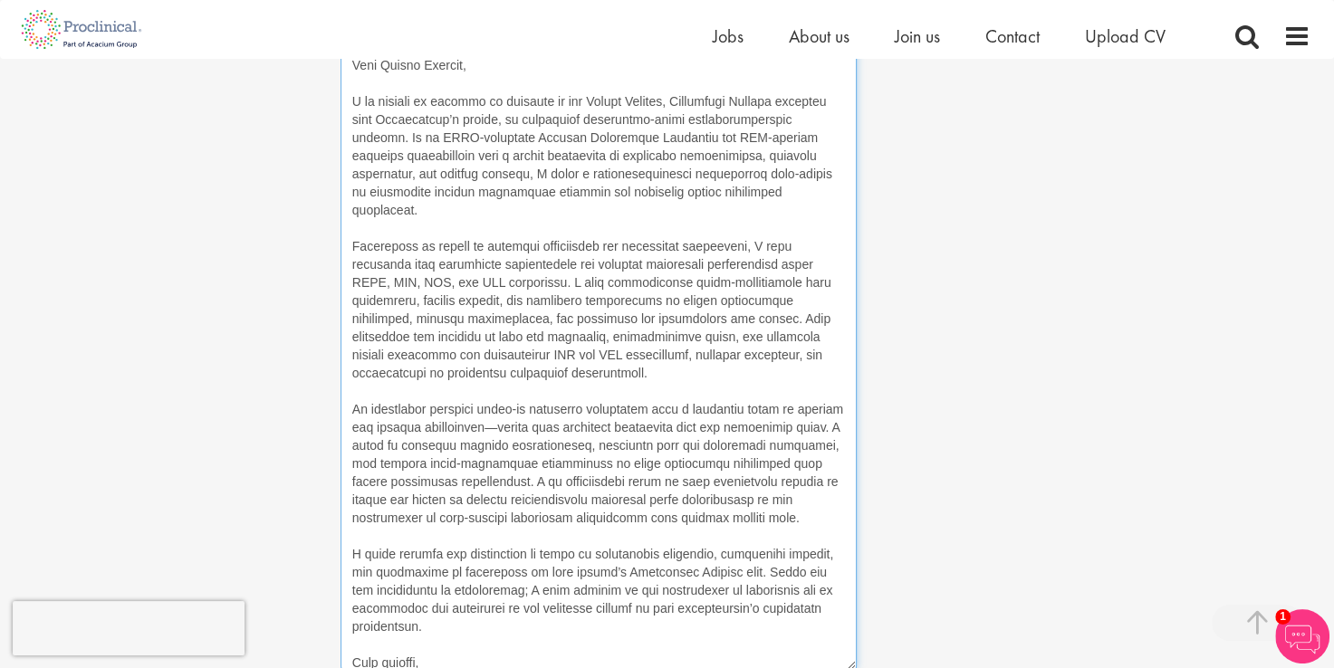
drag, startPoint x: 455, startPoint y: 181, endPoint x: 499, endPoint y: 269, distance: 98.4
click at [465, 205] on textarea "Cover note" at bounding box center [599, 342] width 516 height 656
click at [504, 600] on textarea "Cover note" at bounding box center [599, 342] width 516 height 656
drag, startPoint x: 430, startPoint y: 646, endPoint x: 341, endPoint y: 625, distance: 91.2
click at [344, 639] on textarea "Cover note" at bounding box center [599, 342] width 516 height 656
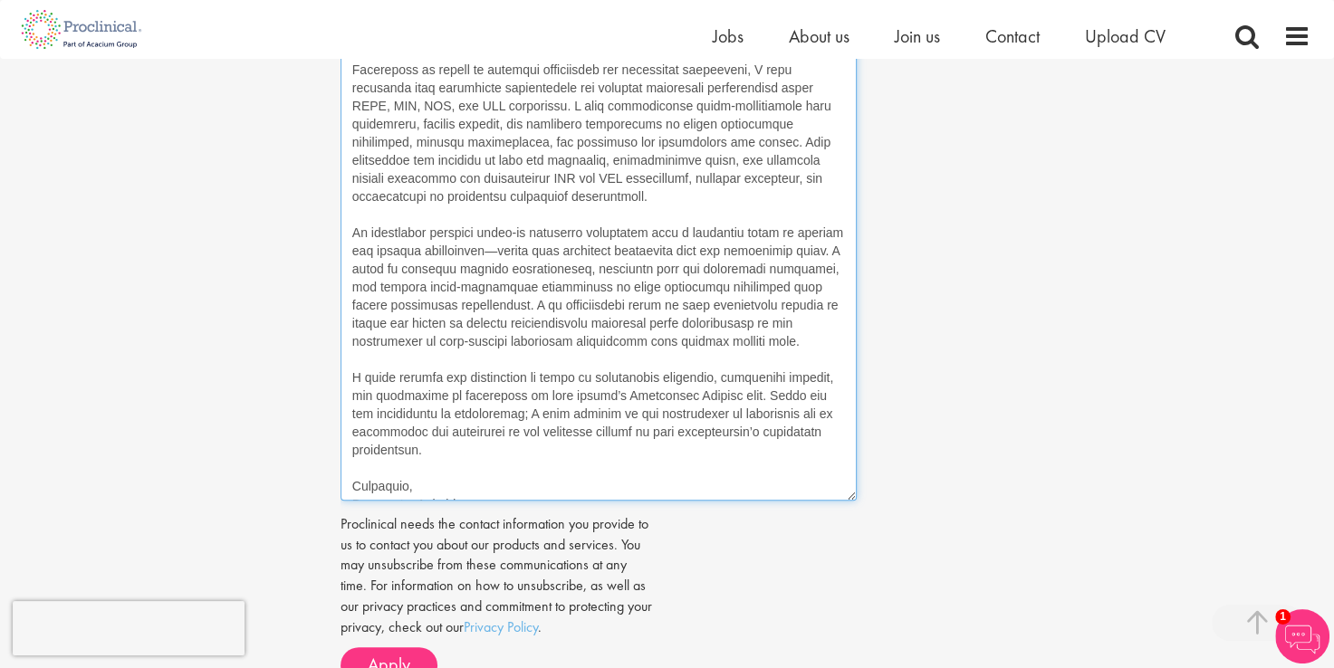
scroll to position [956, 0]
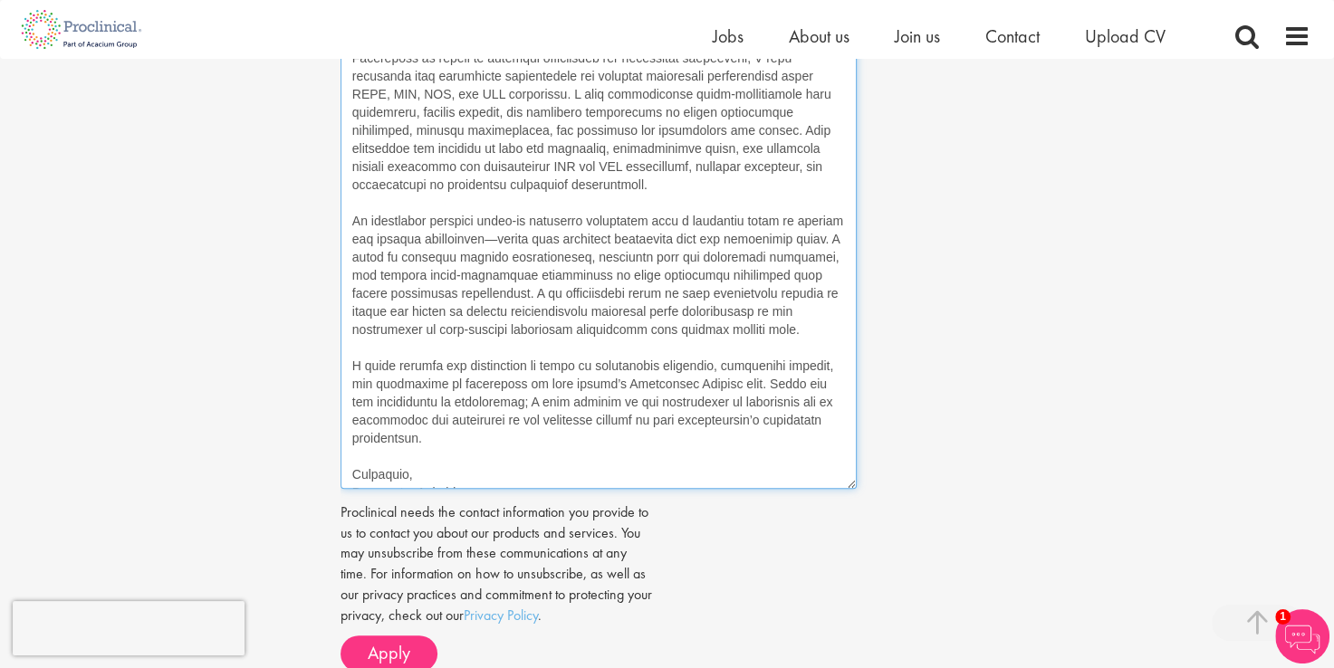
click at [386, 450] on textarea "Cover note" at bounding box center [599, 161] width 516 height 656
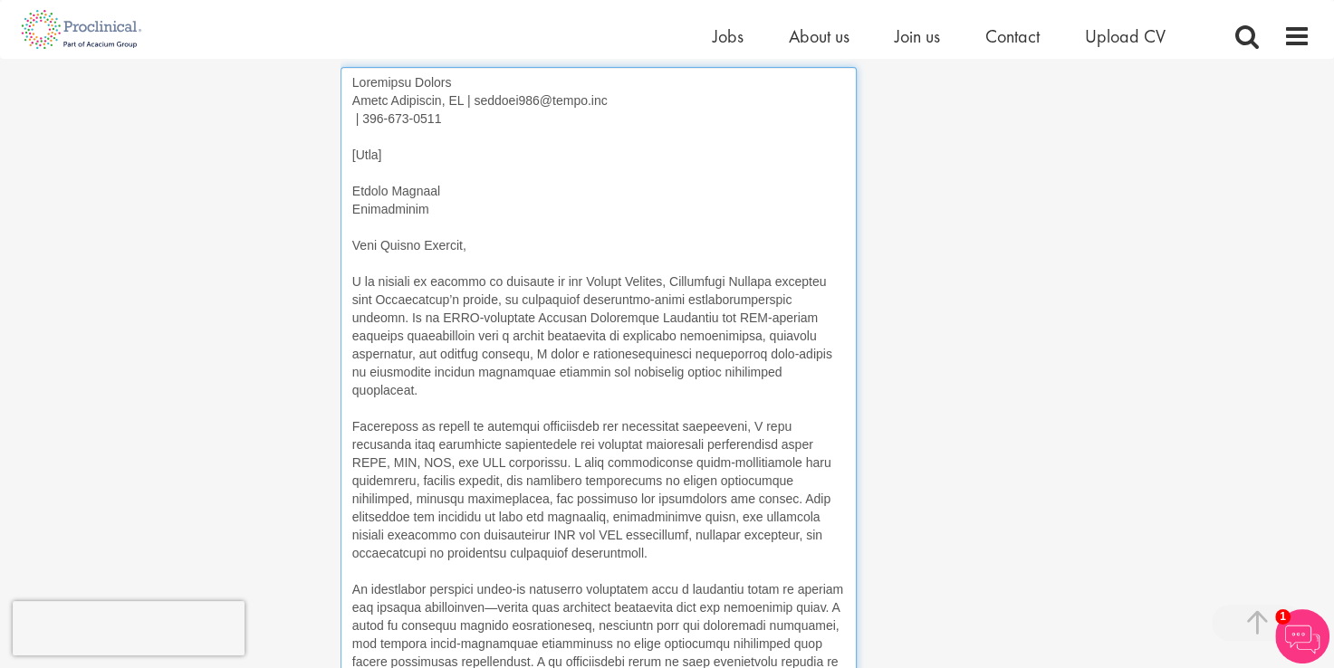
scroll to position [684, 0]
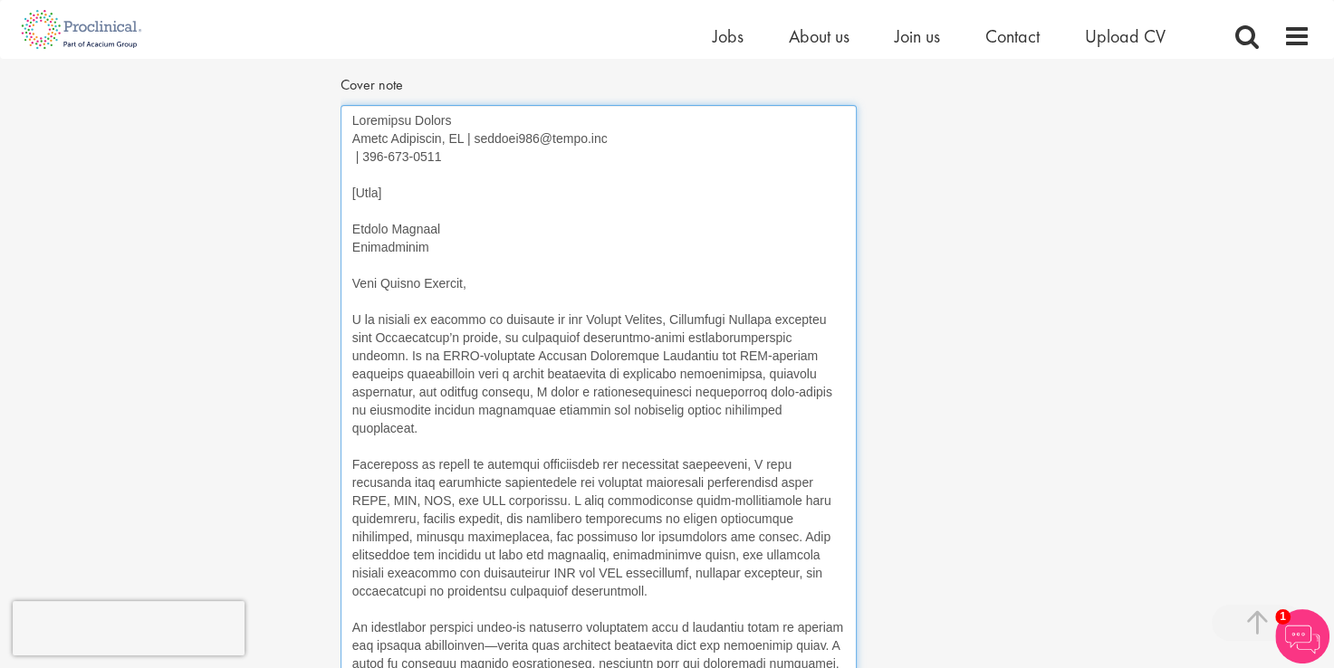
drag, startPoint x: 471, startPoint y: 136, endPoint x: 350, endPoint y: 144, distance: 121.6
click at [350, 144] on textarea "Cover note" at bounding box center [599, 433] width 516 height 656
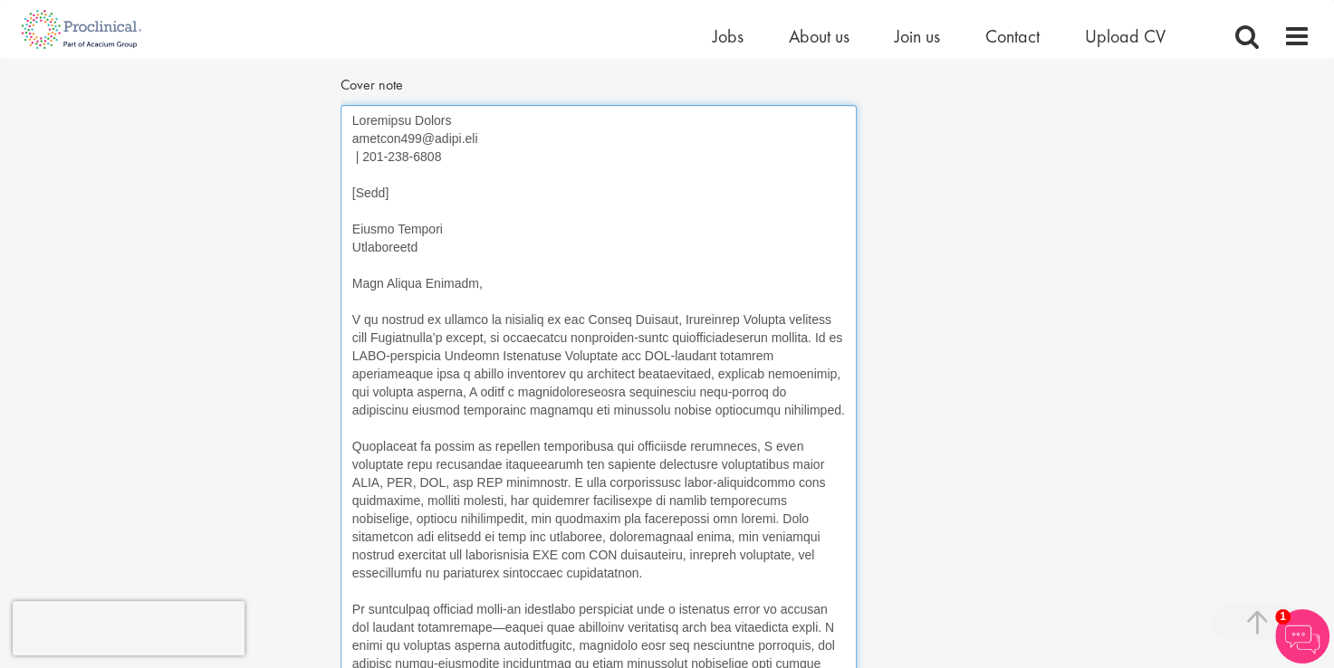
click at [348, 157] on textarea "Cover note" at bounding box center [599, 433] width 516 height 656
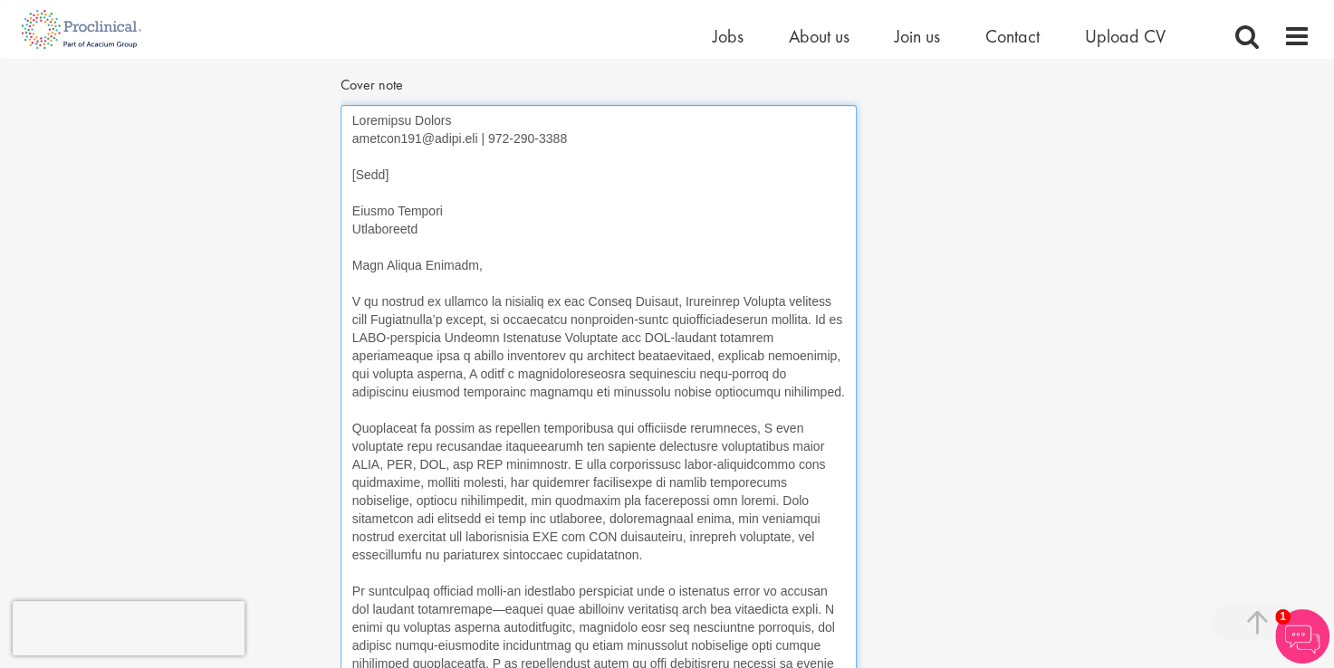
drag, startPoint x: 381, startPoint y: 169, endPoint x: 345, endPoint y: 168, distance: 36.2
click at [345, 168] on textarea "Cover note" at bounding box center [599, 433] width 516 height 656
drag, startPoint x: 389, startPoint y: 205, endPoint x: 438, endPoint y: 205, distance: 48.9
click at [438, 205] on textarea "Cover note" at bounding box center [599, 433] width 516 height 656
click at [467, 266] on textarea "Cover note" at bounding box center [599, 433] width 516 height 656
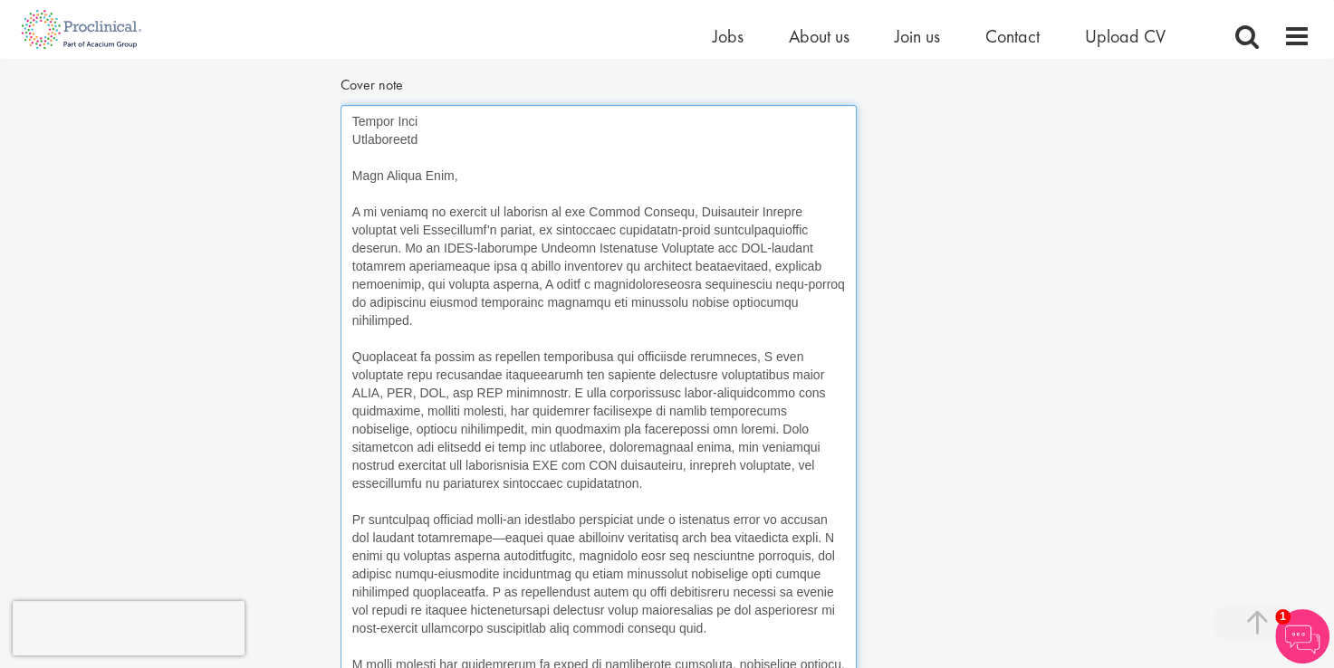
scroll to position [91, 0]
click at [689, 339] on textarea "Cover note" at bounding box center [599, 433] width 516 height 656
click at [511, 371] on textarea "Cover note" at bounding box center [599, 433] width 516 height 656
click at [497, 391] on textarea "Cover note" at bounding box center [599, 433] width 516 height 656
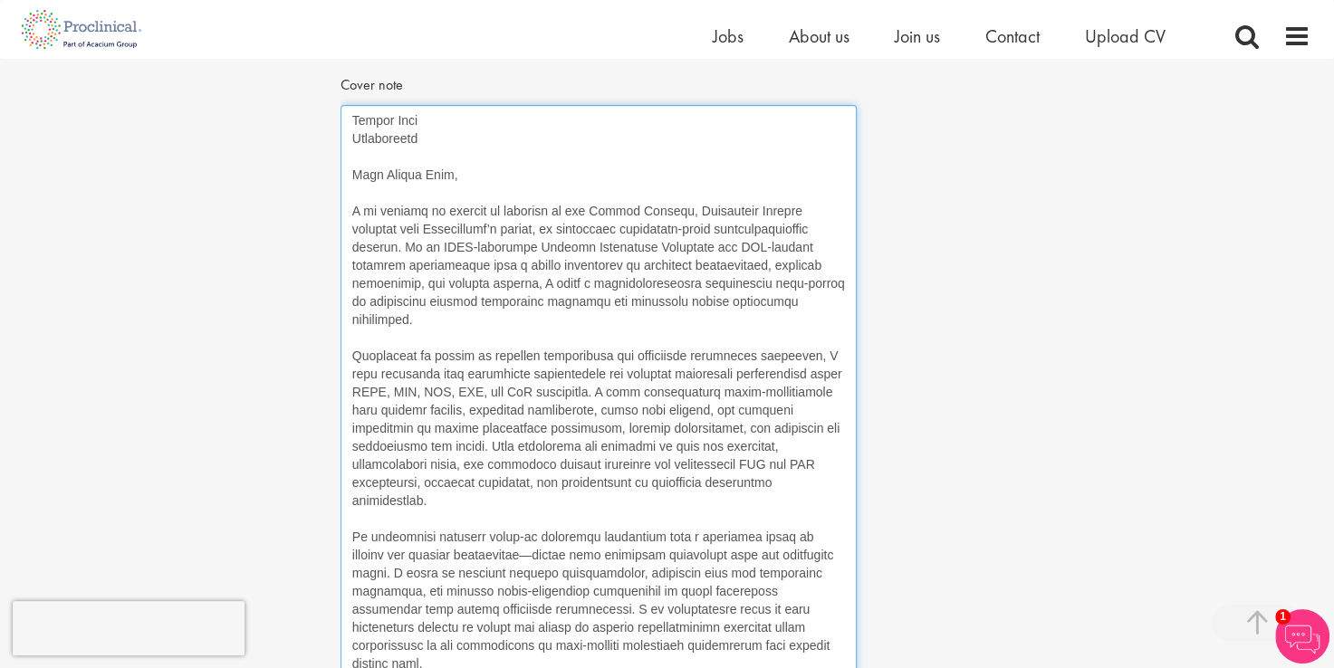
click at [384, 404] on textarea "Cover note" at bounding box center [599, 433] width 516 height 656
drag, startPoint x: 383, startPoint y: 406, endPoint x: 377, endPoint y: 422, distance: 17.5
click at [377, 422] on textarea "Cover note" at bounding box center [599, 433] width 516 height 656
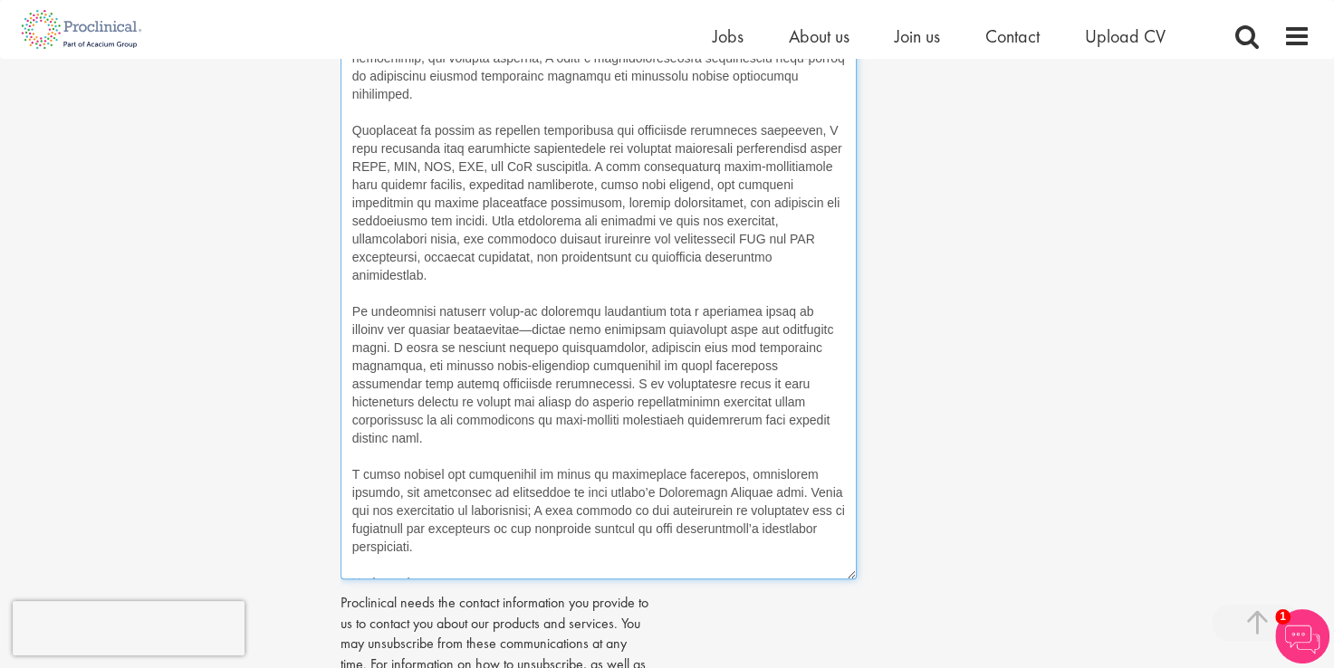
scroll to position [956, 0]
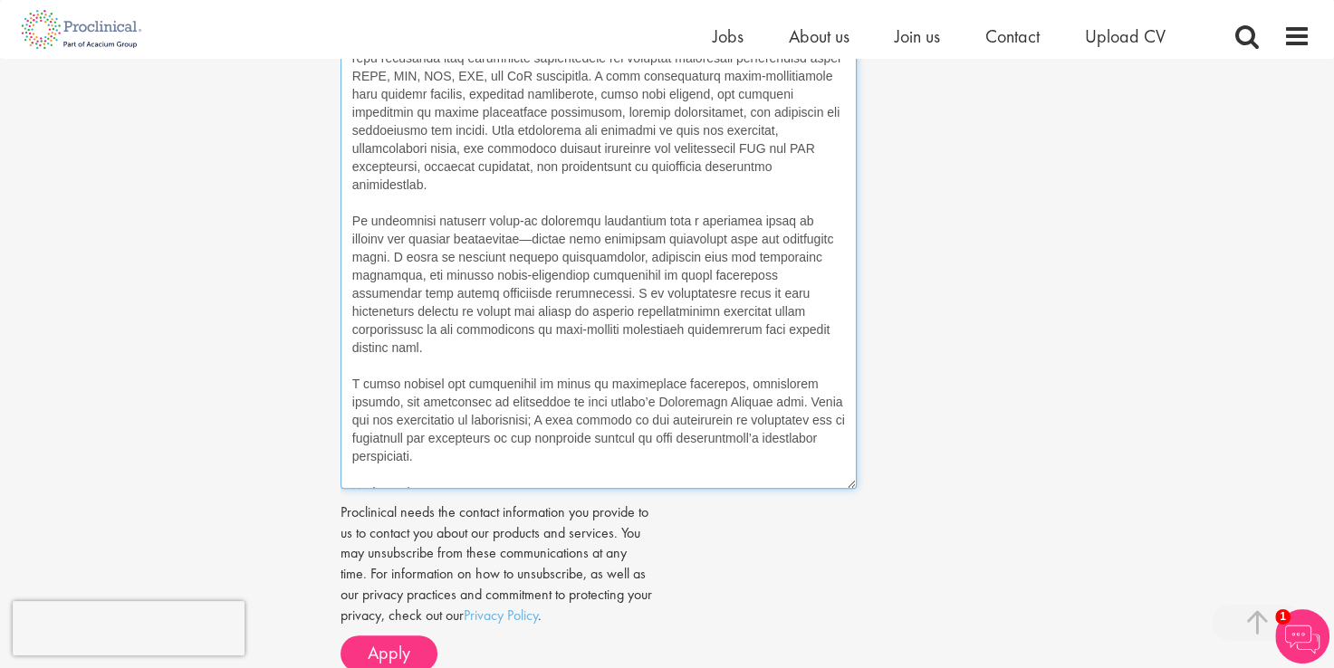
click at [551, 219] on textarea "Cover note" at bounding box center [599, 161] width 516 height 656
click at [518, 275] on textarea "Cover note" at bounding box center [599, 161] width 516 height 656
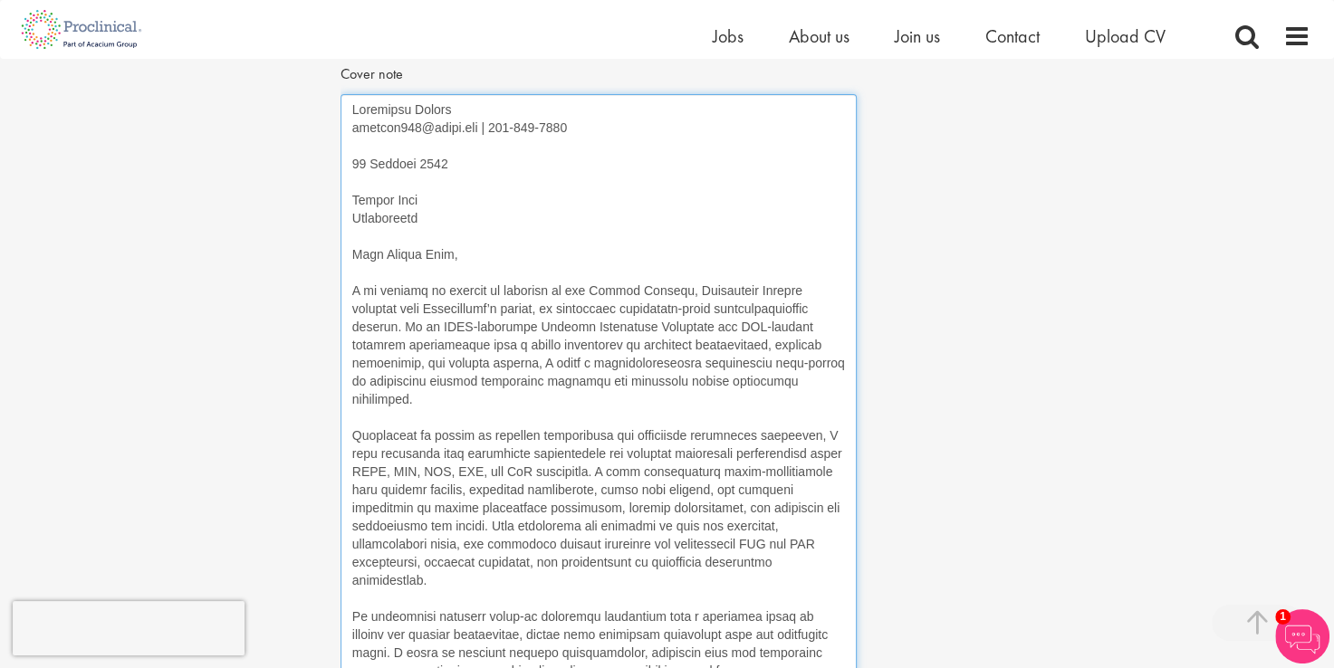
scroll to position [689, 0]
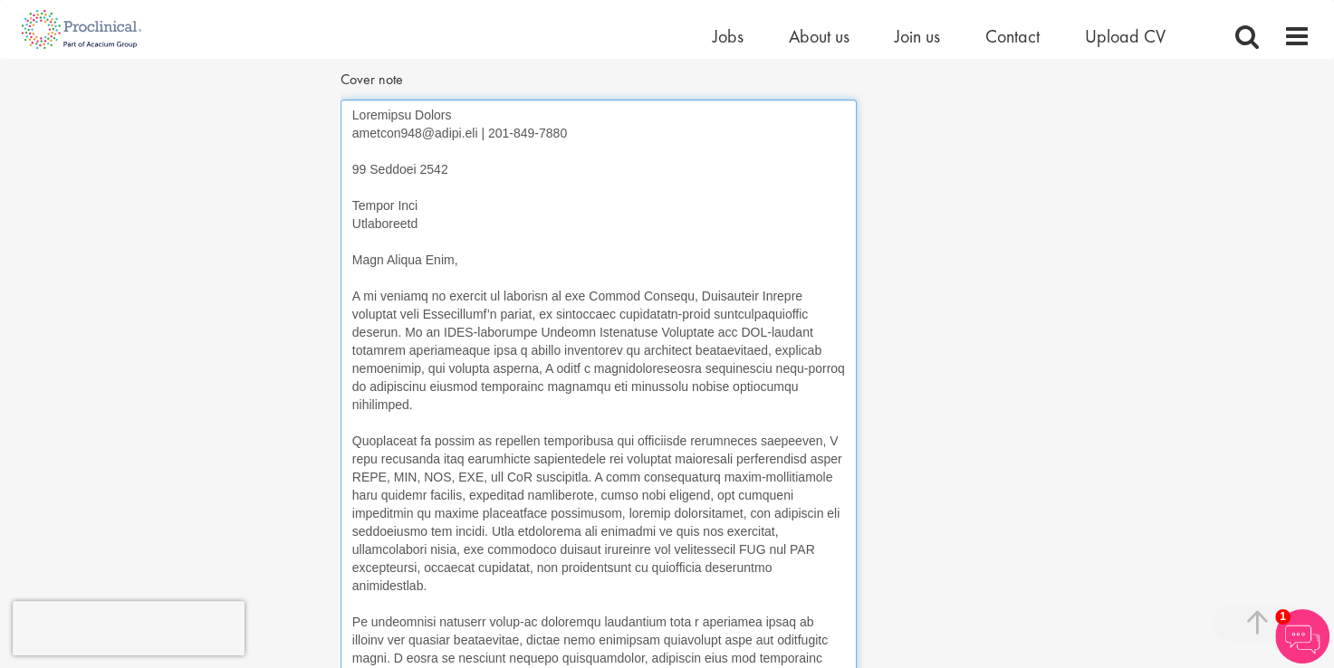
drag, startPoint x: 468, startPoint y: 562, endPoint x: 344, endPoint y: 115, distance: 463.4
click at [345, 115] on textarea "Cover note" at bounding box center [599, 428] width 516 height 656
type textarea "Kimberlee Downey kdowney521@gmail.com | 201-841-4021 08 October 2025 Hiring Tea…"
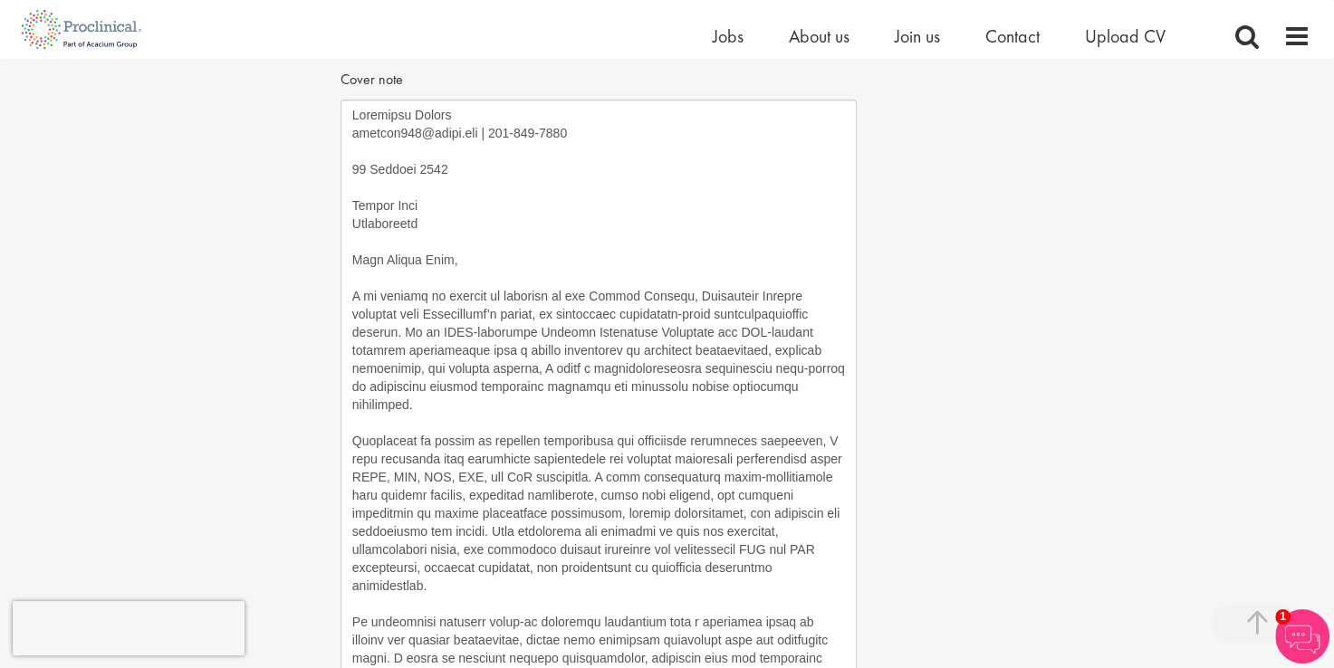
click at [1045, 288] on div "Apply Job information Senior Manager, Regulatory Affairs Location: New Jersey, …" at bounding box center [666, 174] width 1361 height 1609
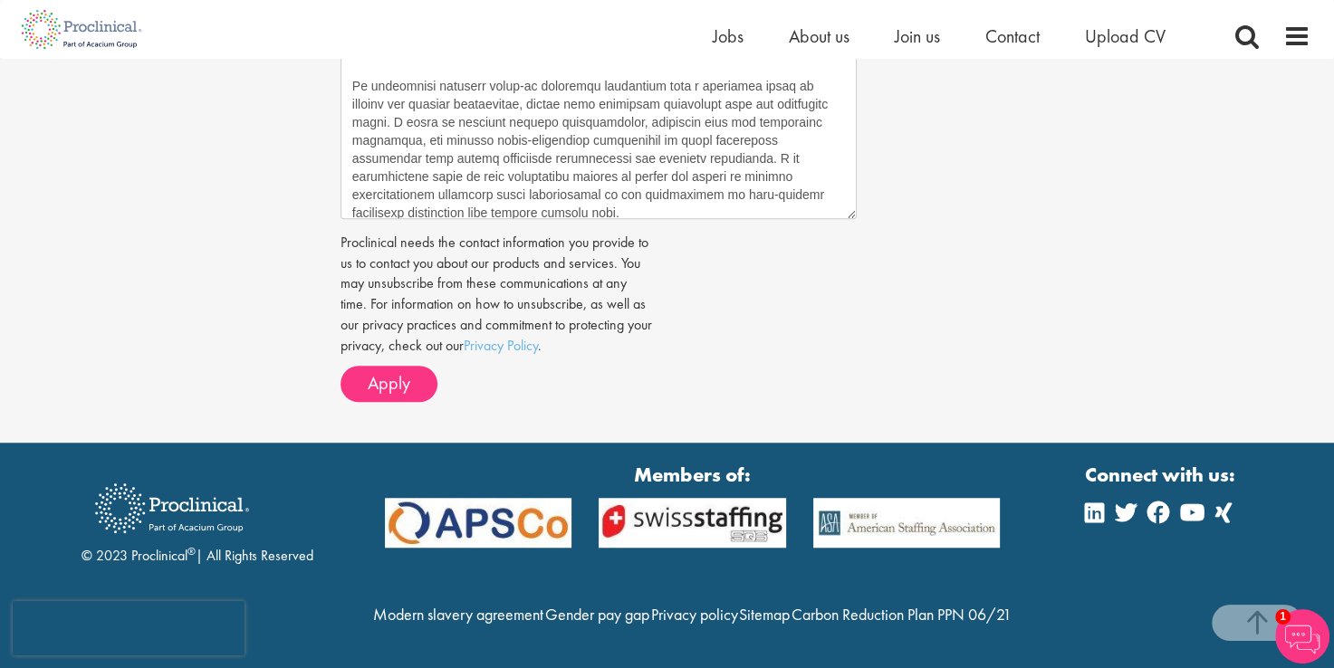
scroll to position [1263, 0]
click at [419, 366] on button "Apply" at bounding box center [389, 384] width 97 height 36
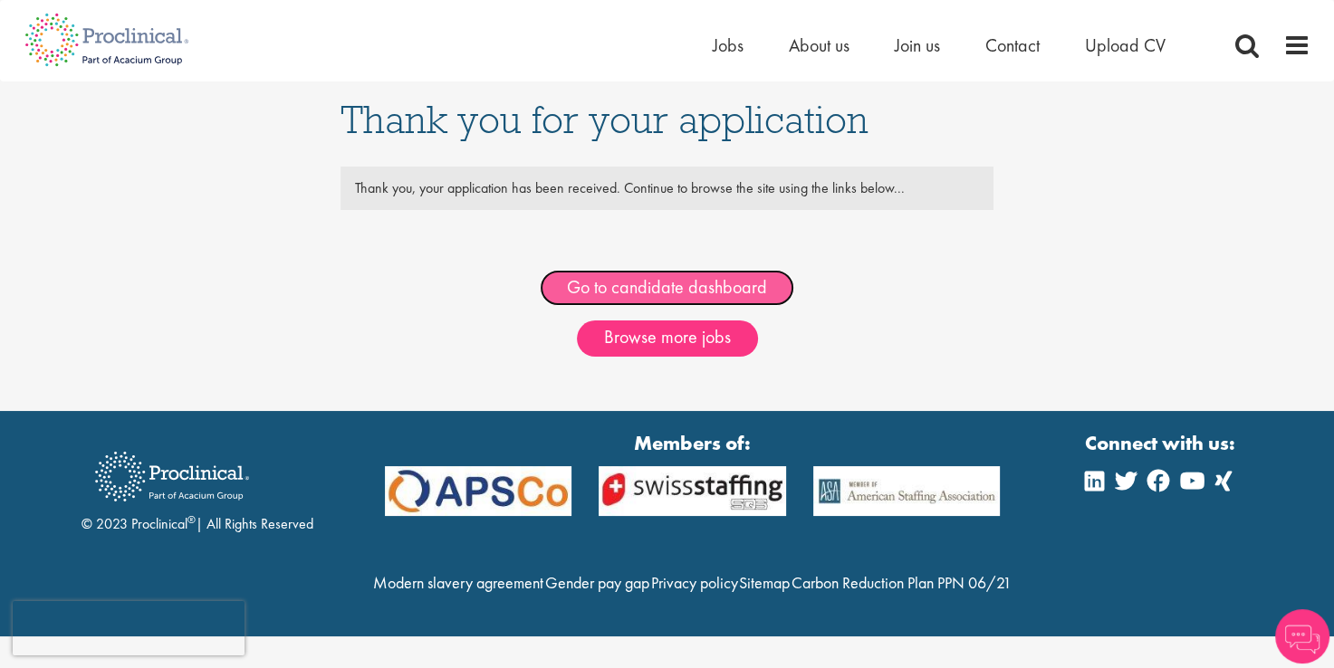
click at [752, 300] on link "Go to candidate dashboard" at bounding box center [667, 288] width 255 height 36
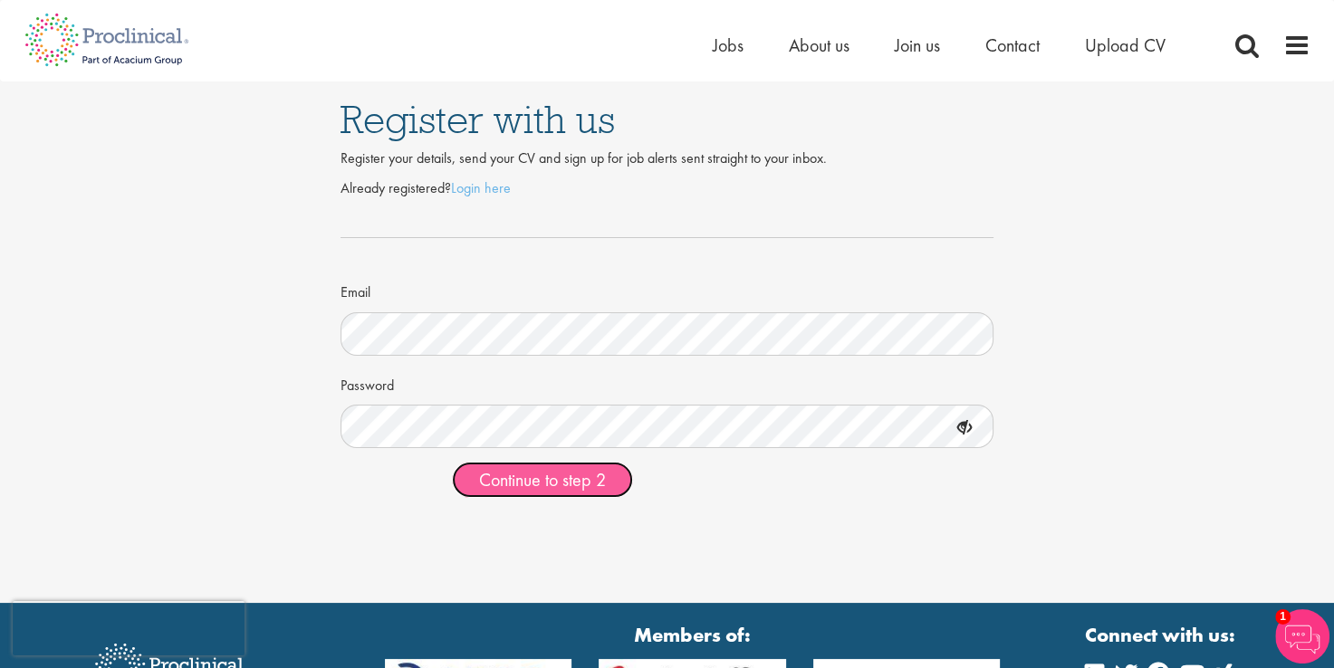
click at [583, 480] on span "Continue to step 2" at bounding box center [542, 480] width 127 height 24
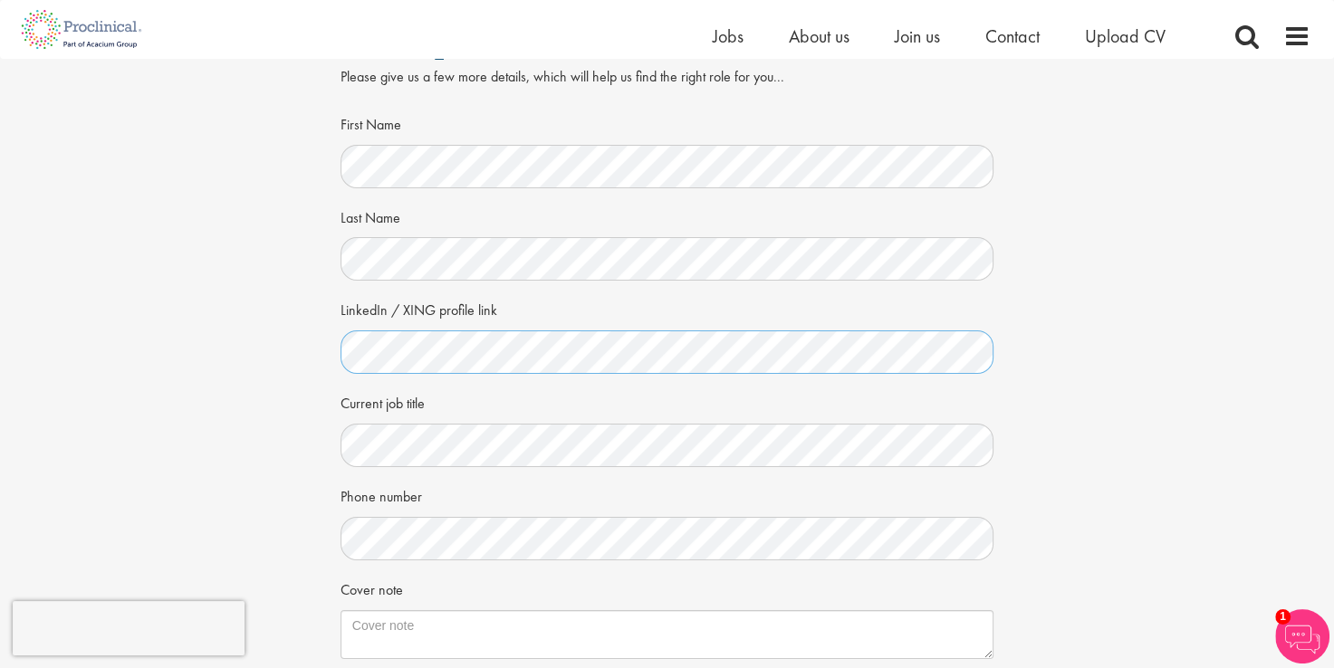
scroll to position [91, 0]
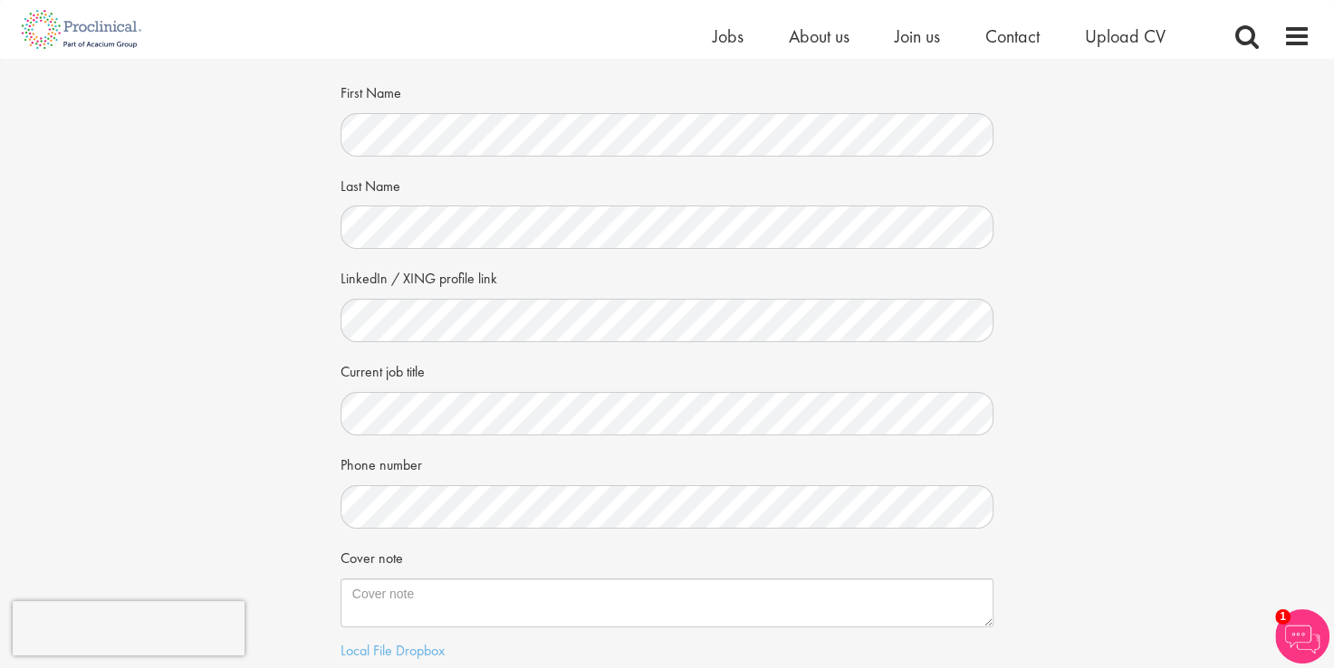
click at [1068, 576] on div "Your personal details Please give us a few more details, which will help us fin…" at bounding box center [666, 382] width 1361 height 829
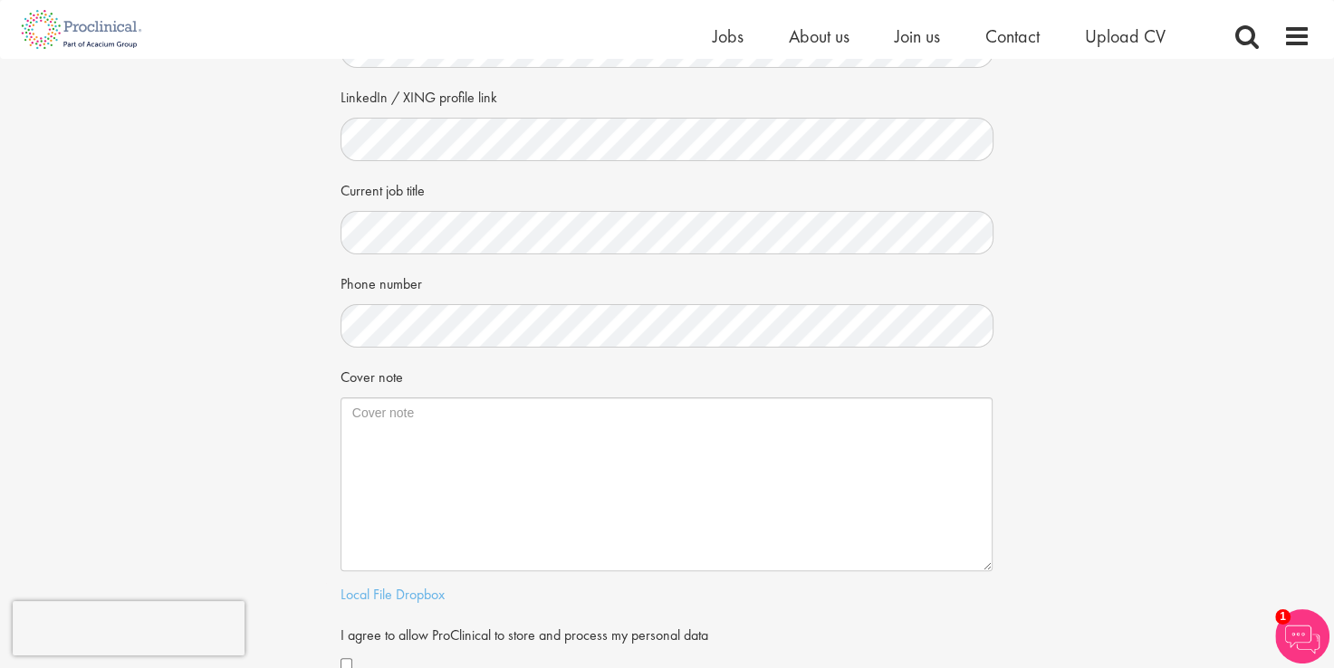
drag, startPoint x: 987, startPoint y: 440, endPoint x: 986, endPoint y: 567, distance: 126.8
click at [986, 567] on textarea "Cover note" at bounding box center [667, 485] width 652 height 174
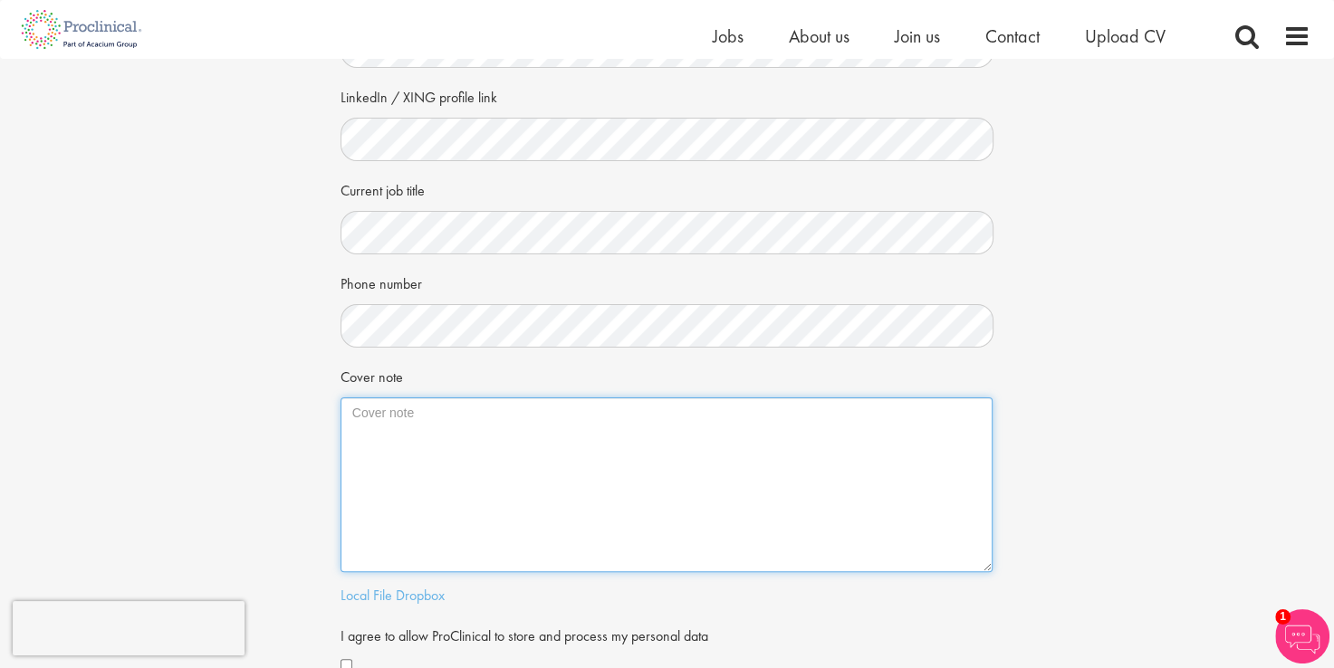
click at [488, 447] on textarea "Cover note" at bounding box center [667, 485] width 652 height 175
paste textarea "Medical Laboratory Scientist | MBA | Focus on Quality on Operational Efficiency…"
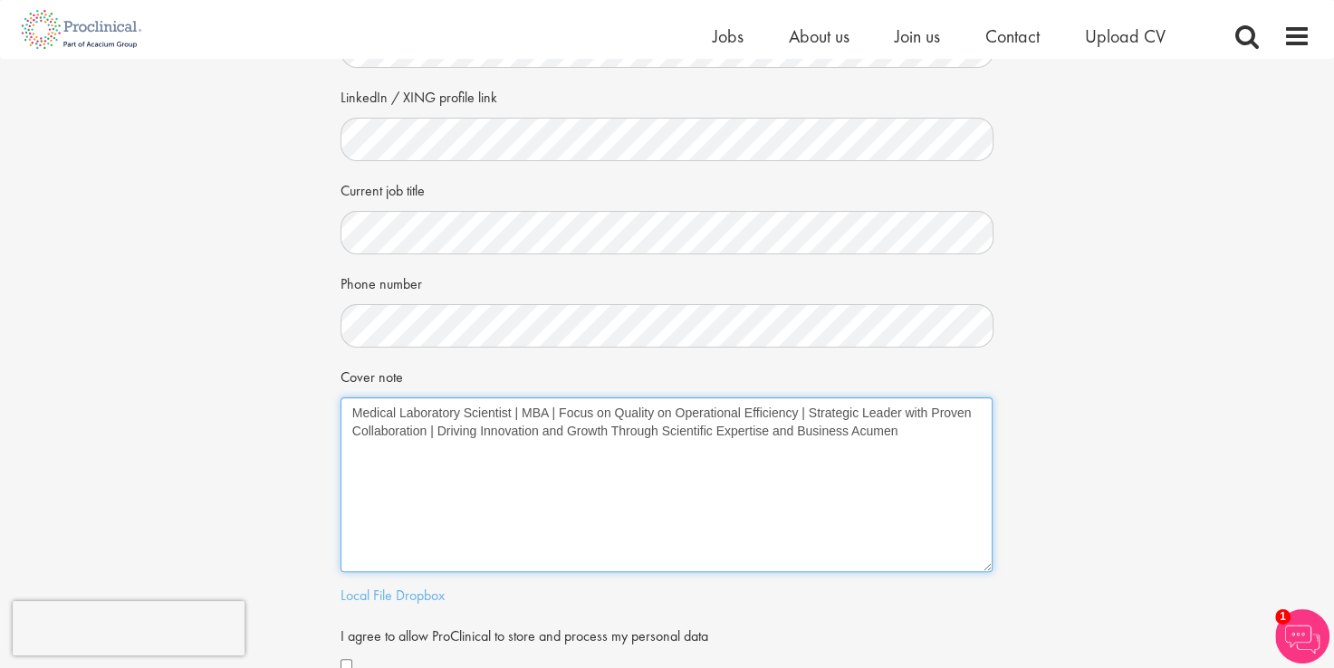
type textarea "Medical Laboratory Scientist | MBA | Focus on Quality on Operational Efficiency…"
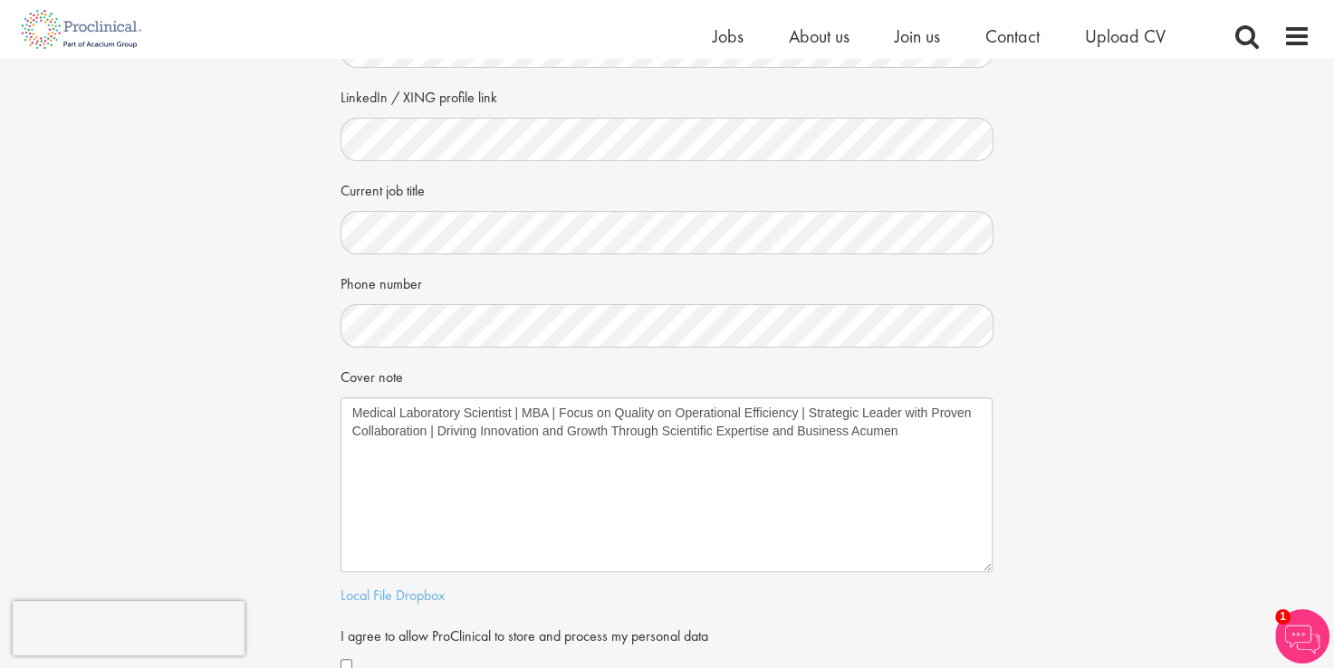
click at [1063, 505] on div "Your personal details Please give us a few more details, which will help us fin…" at bounding box center [666, 264] width 1361 height 955
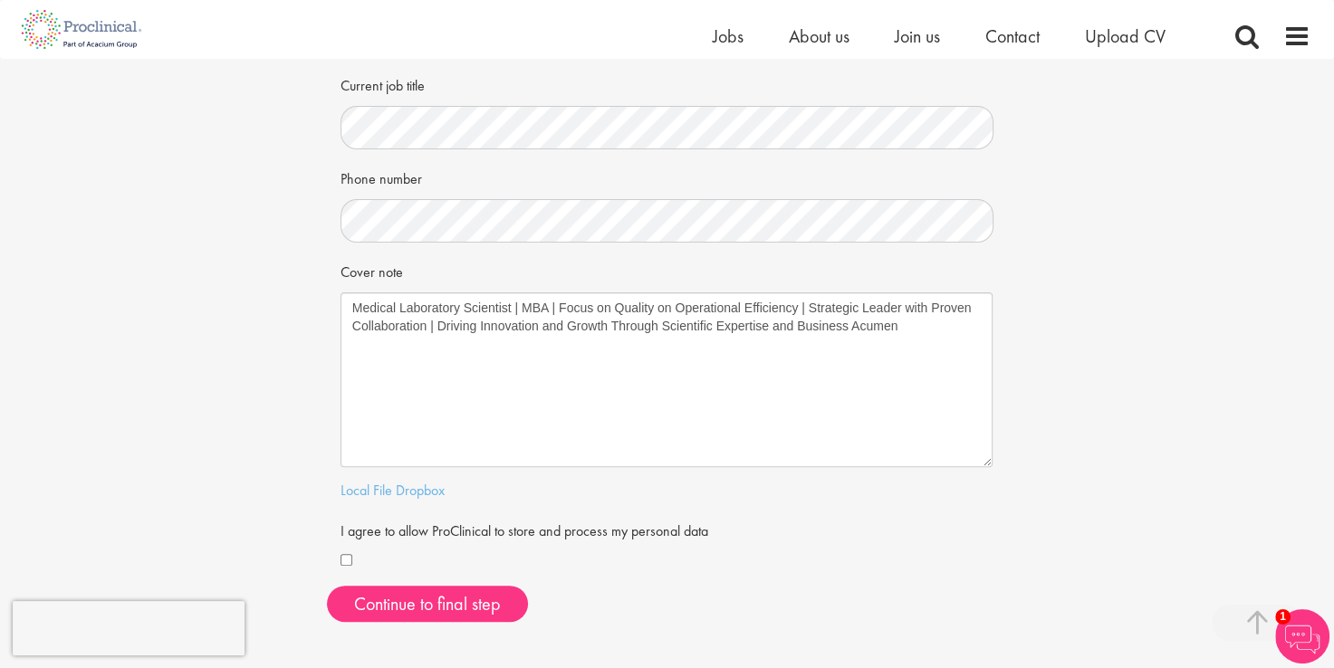
scroll to position [453, 0]
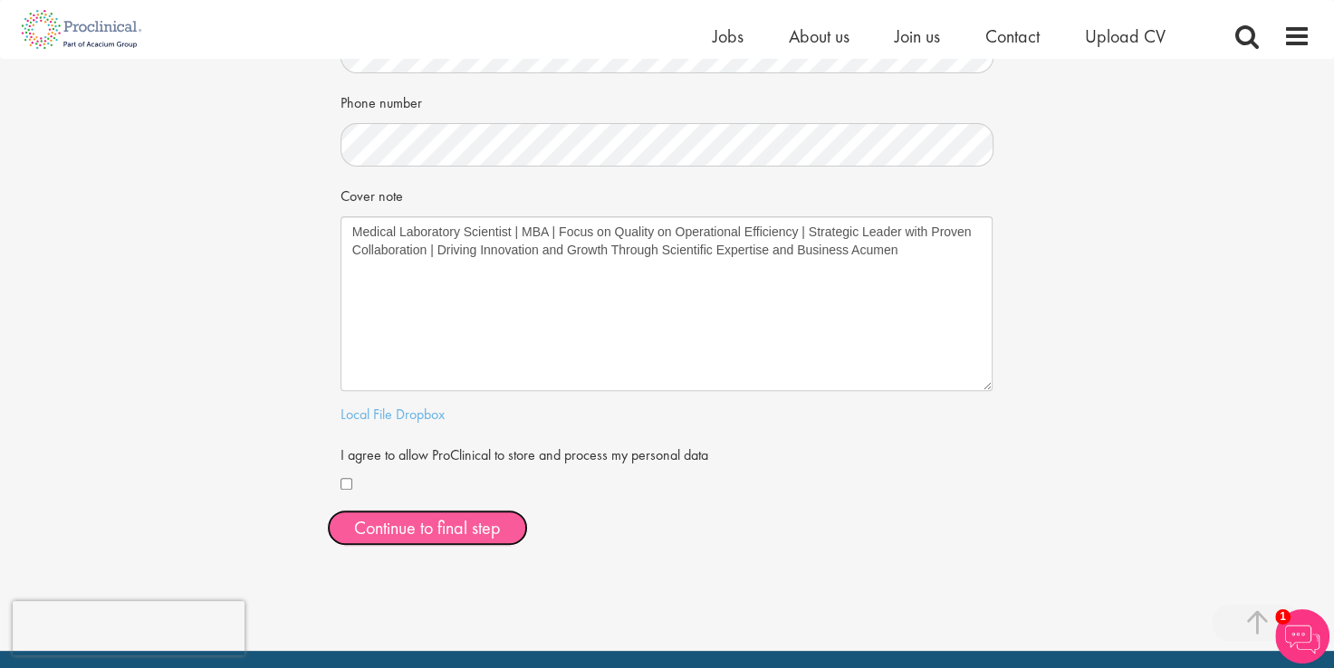
click at [370, 523] on button "Continue to final step" at bounding box center [427, 528] width 201 height 36
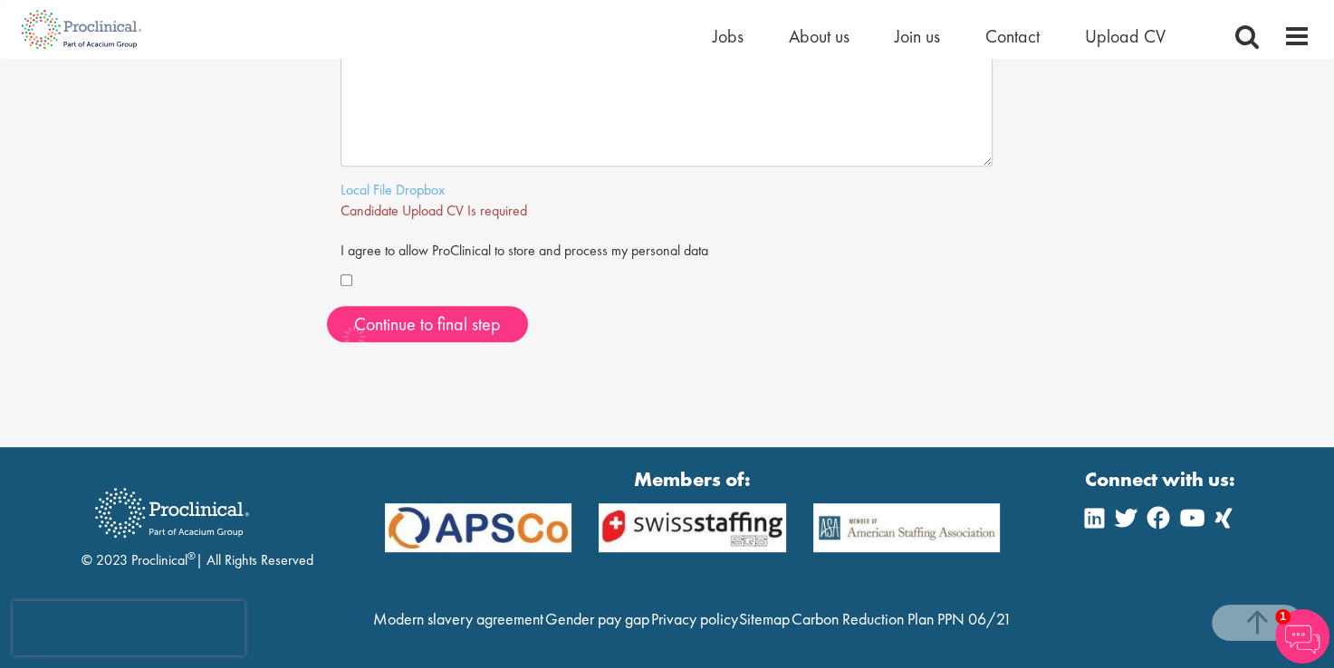
scroll to position [697, 0]
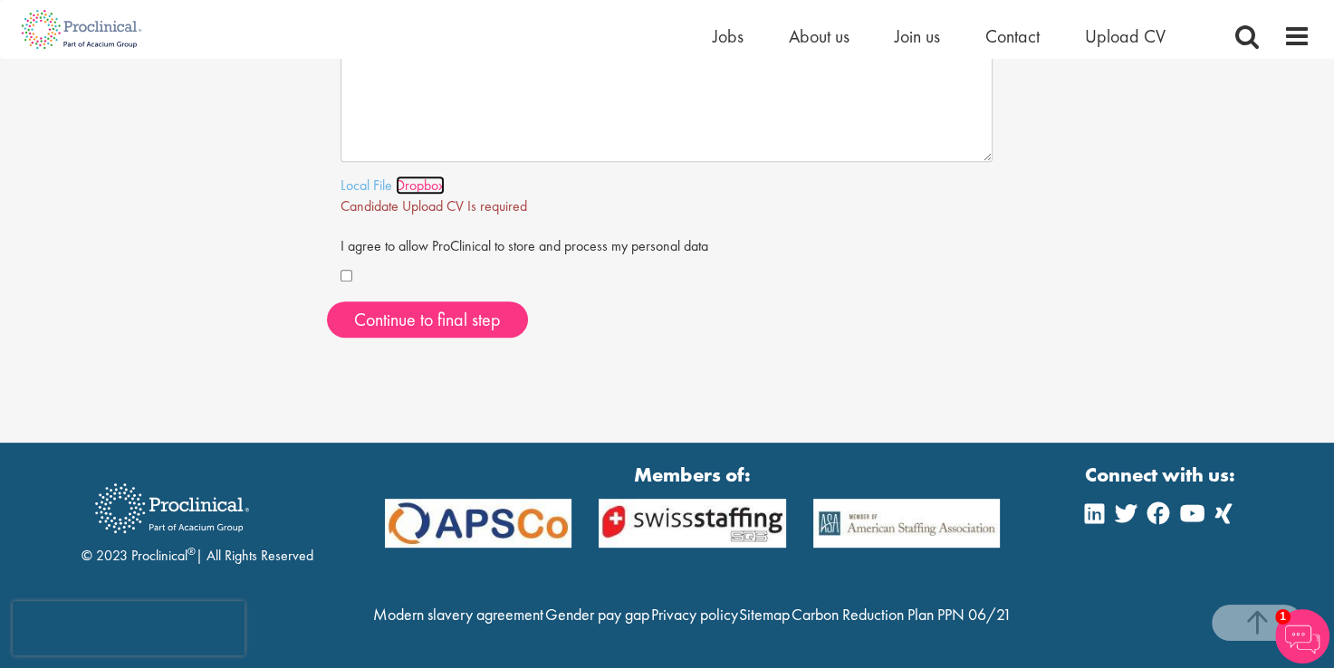
click at [399, 176] on link "Dropbox" at bounding box center [420, 185] width 49 height 19
click at [368, 176] on link "Local File" at bounding box center [367, 185] width 52 height 19
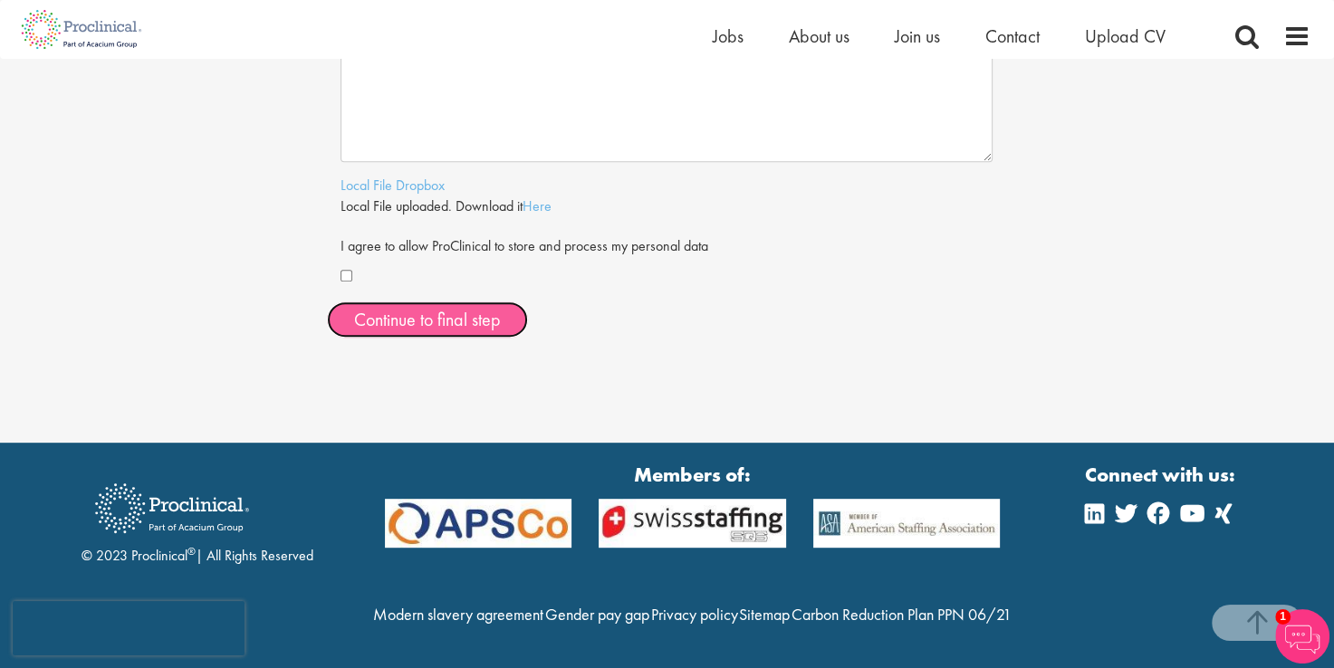
click at [415, 308] on span "Continue to final step" at bounding box center [427, 320] width 147 height 24
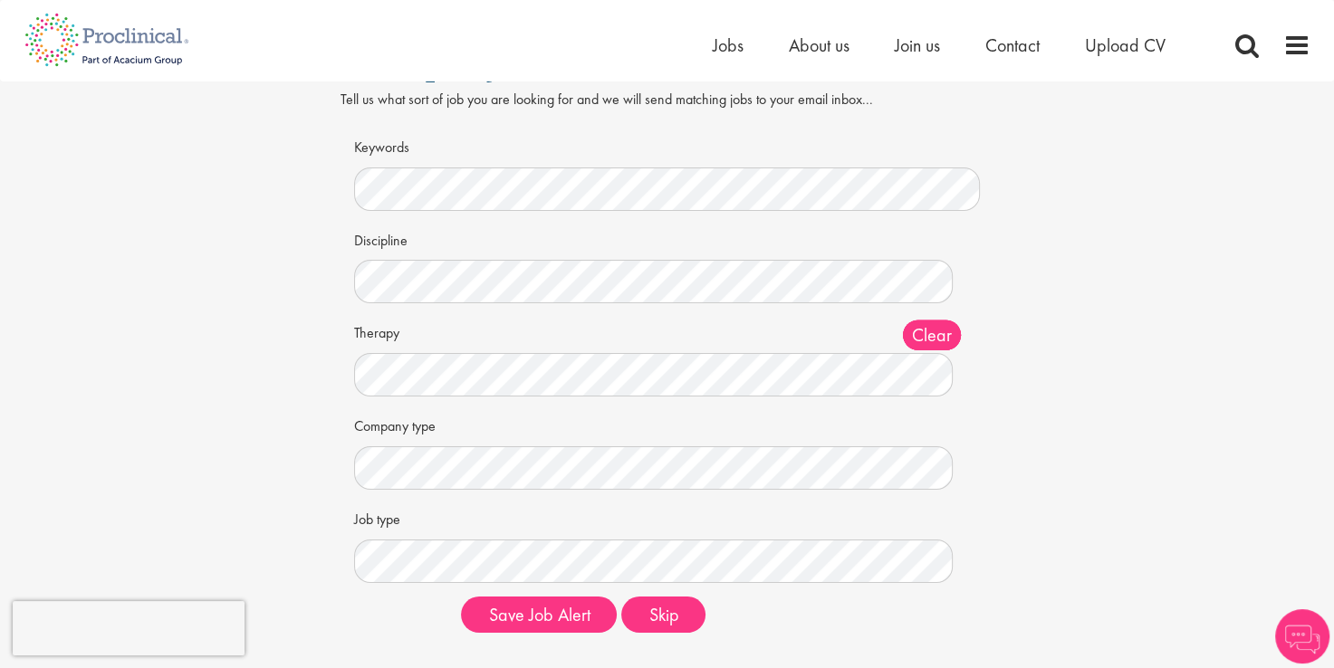
scroll to position [91, 0]
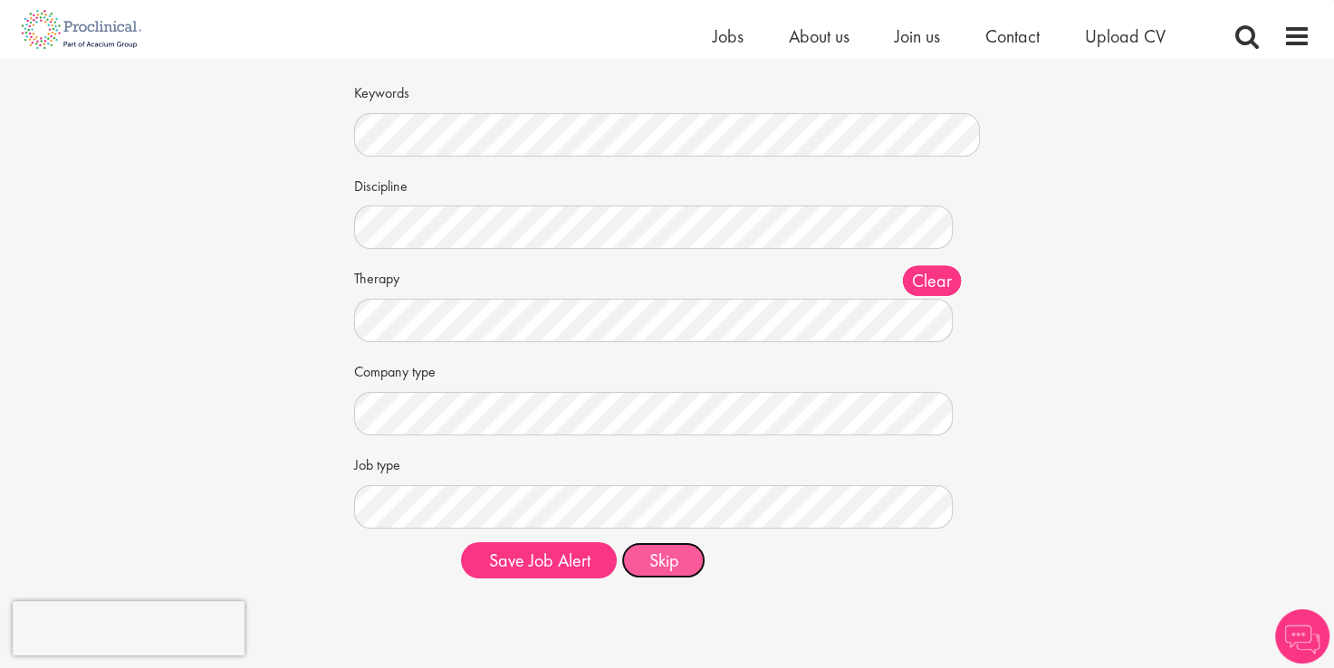
click at [668, 567] on button "Skip" at bounding box center [663, 561] width 84 height 36
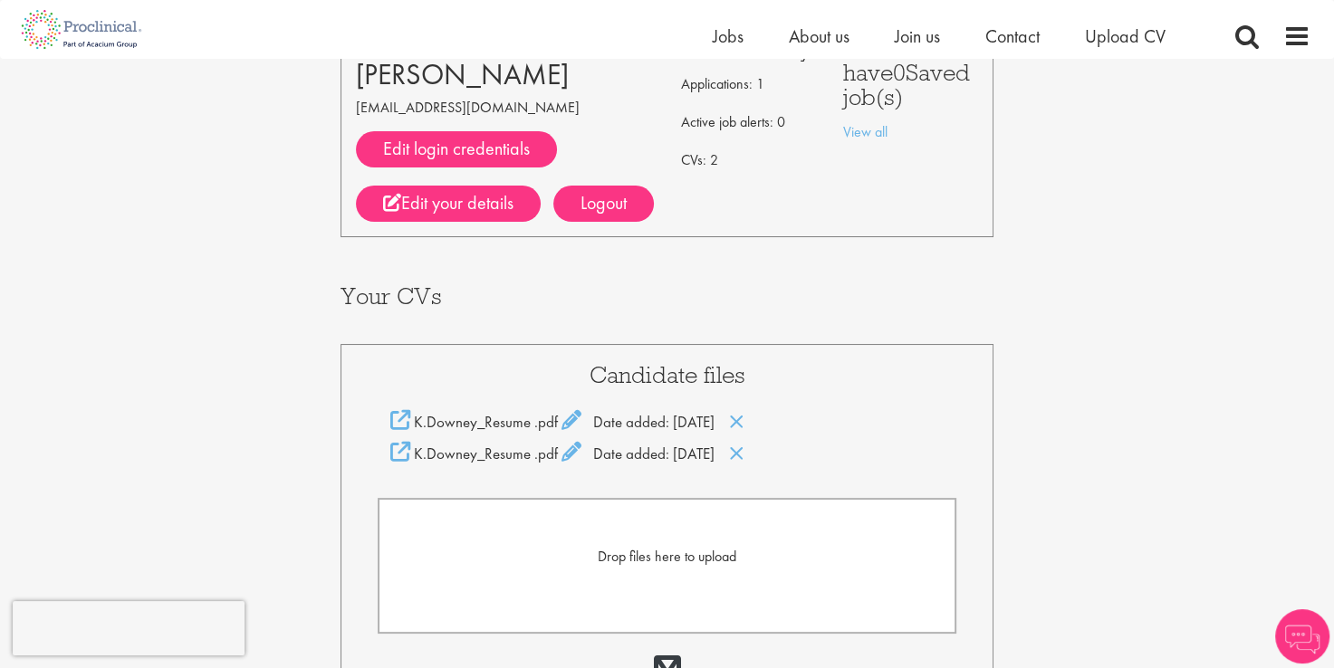
scroll to position [181, 0]
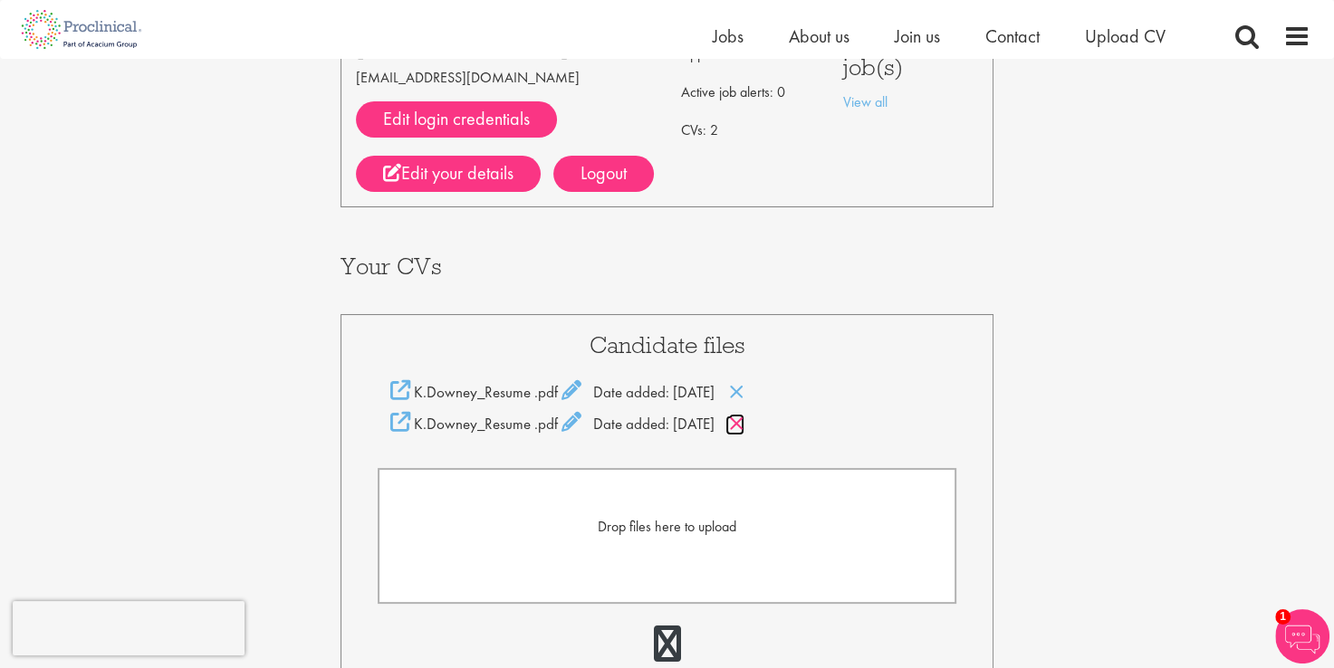
click at [744, 426] on icon at bounding box center [736, 424] width 15 height 20
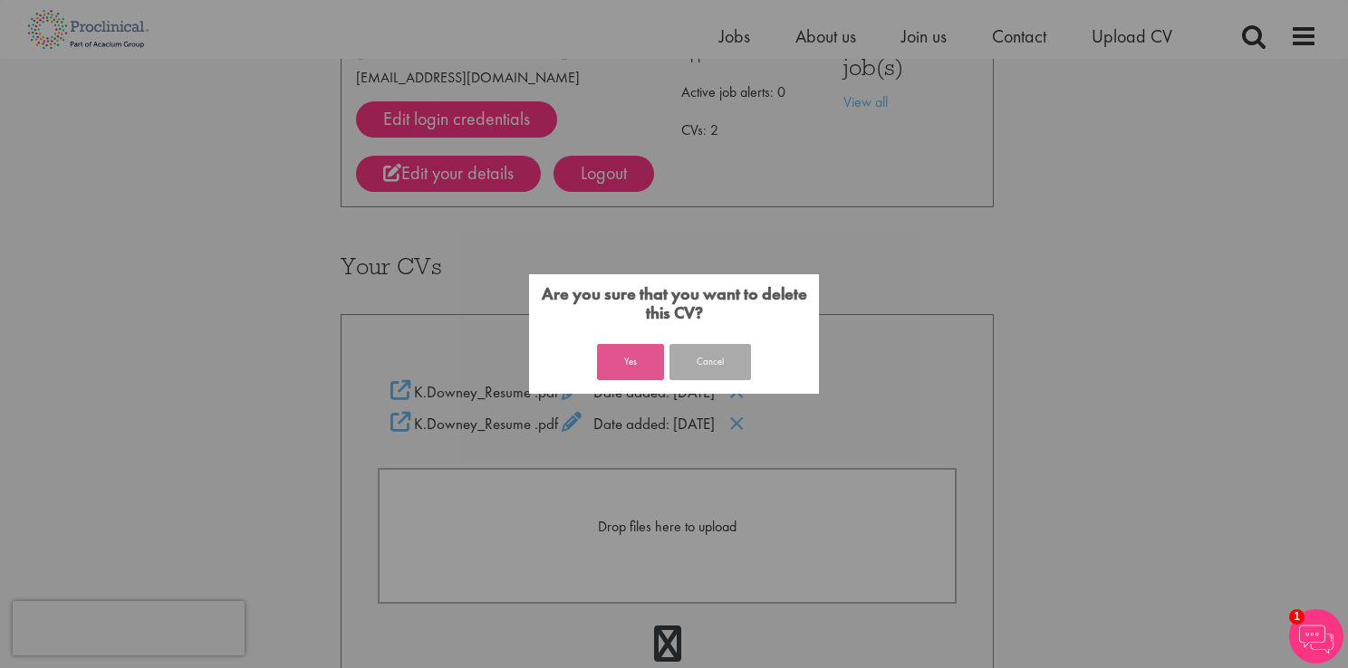
click at [610, 371] on button "Yes" at bounding box center [630, 362] width 67 height 36
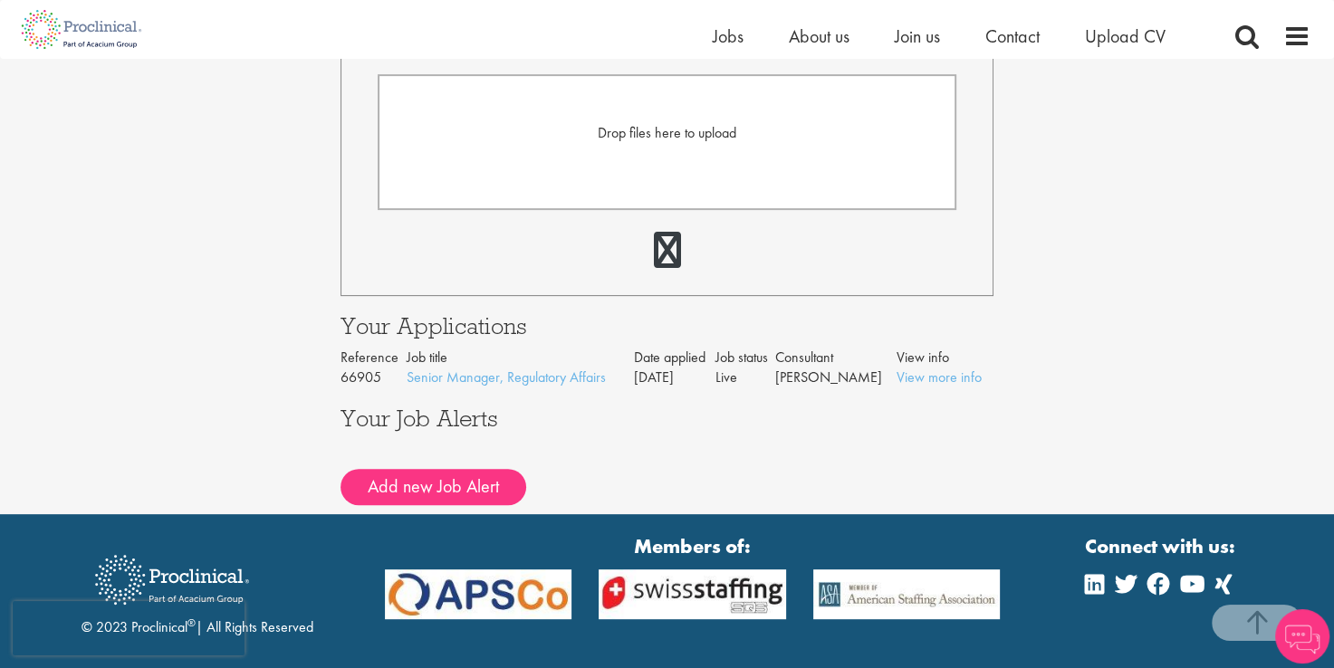
scroll to position [556, 0]
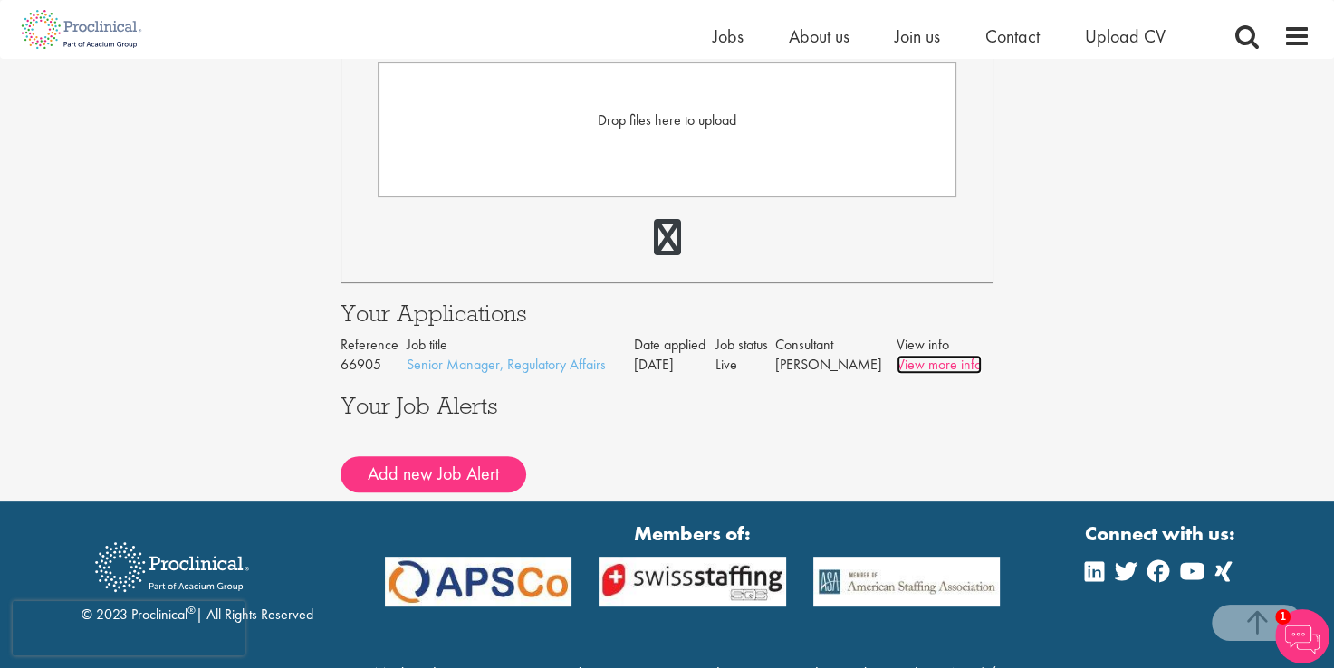
click at [955, 364] on link "View more info" at bounding box center [939, 364] width 85 height 19
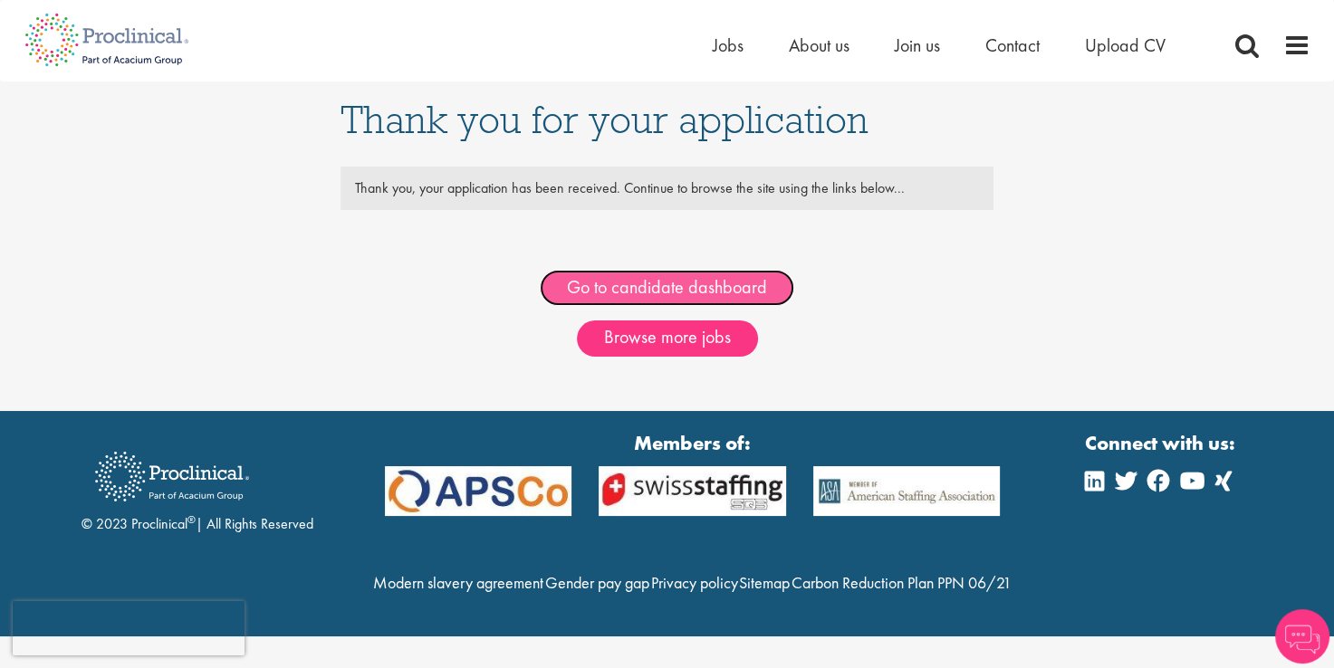
click at [687, 287] on link "Go to candidate dashboard" at bounding box center [667, 288] width 255 height 36
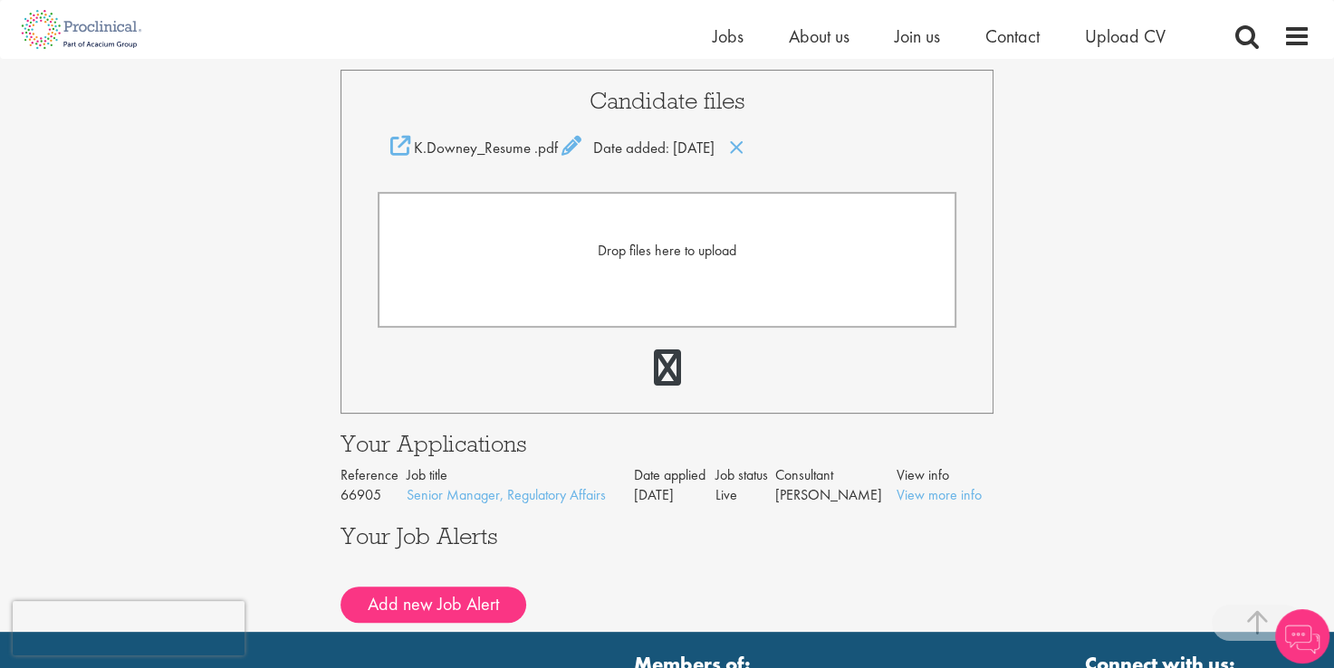
scroll to position [453, 0]
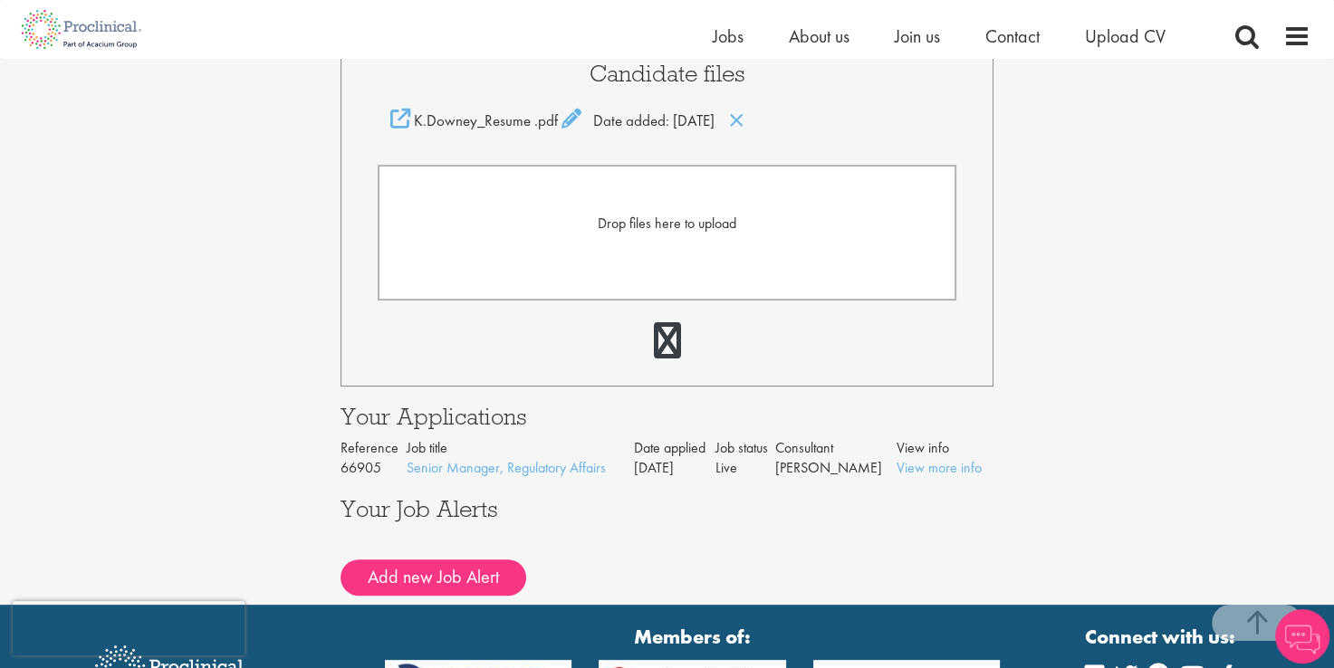
click at [832, 462] on td "[PERSON_NAME]" at bounding box center [835, 468] width 121 height 21
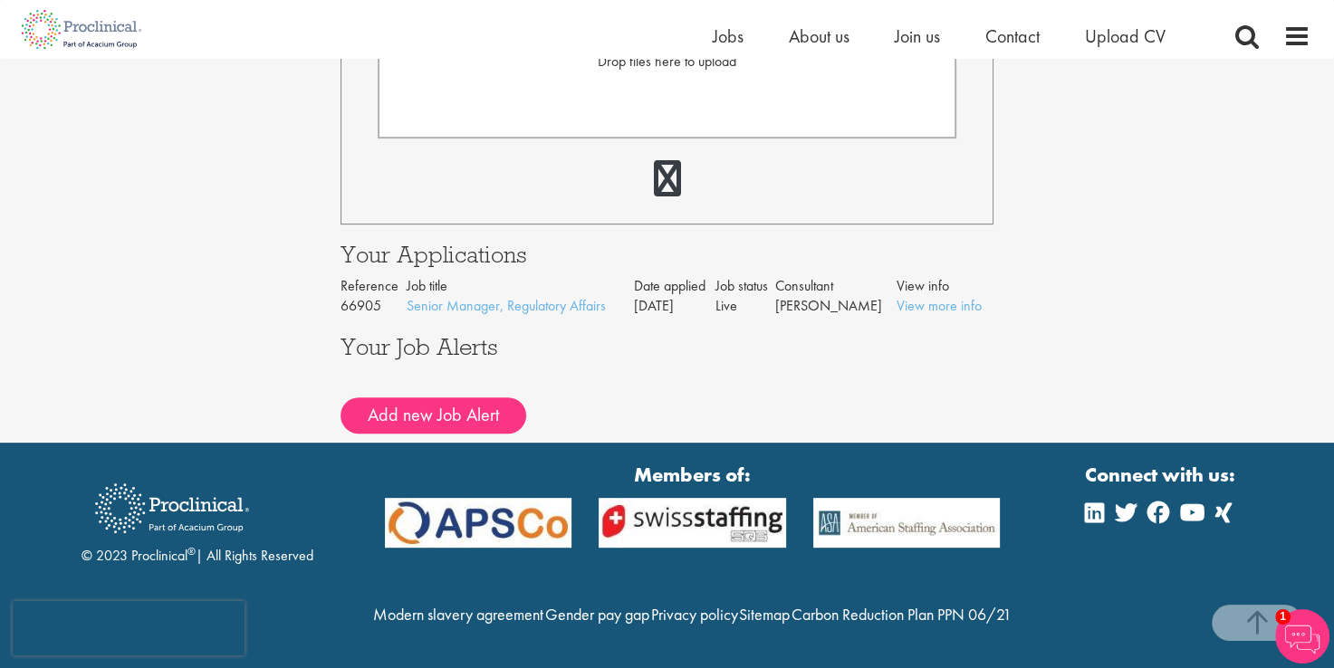
click at [1312, 645] on img at bounding box center [1302, 637] width 54 height 54
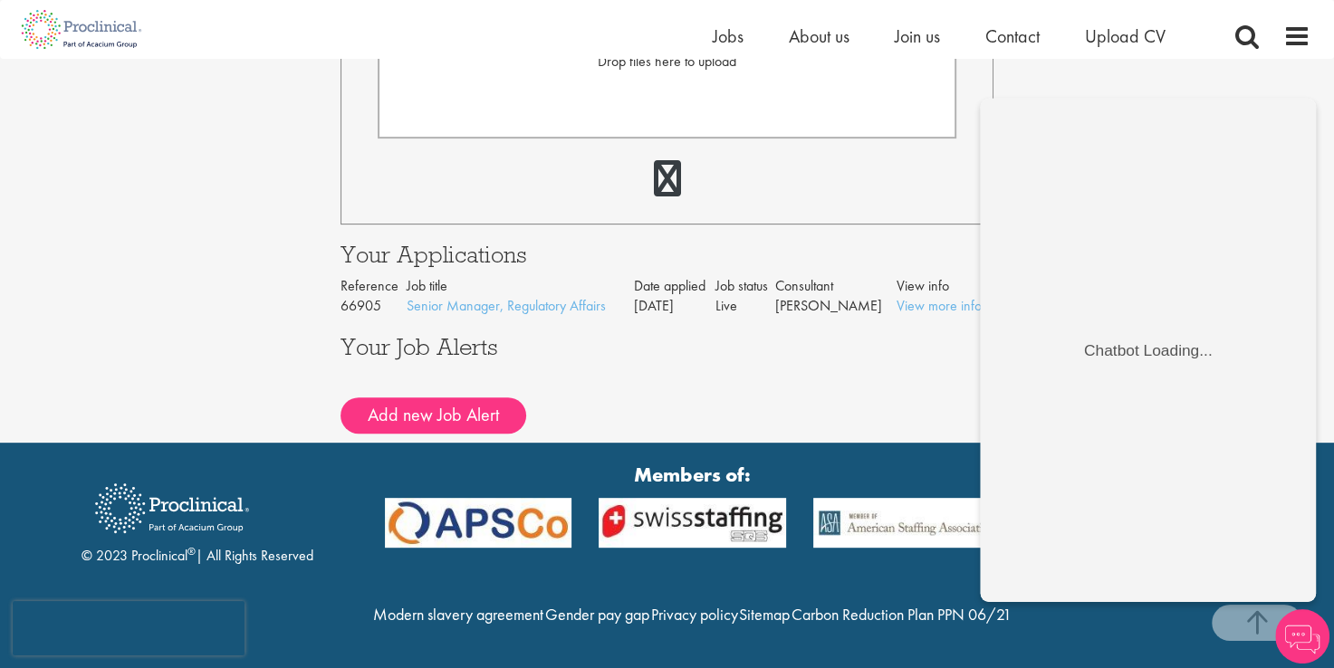
click at [1303, 642] on img at bounding box center [1302, 637] width 54 height 54
